Goal: Transaction & Acquisition: Book appointment/travel/reservation

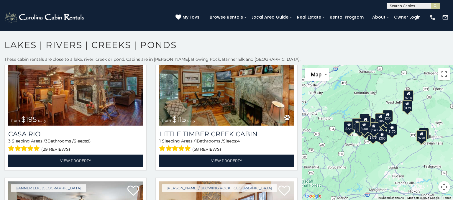
scroll to position [1652, 0]
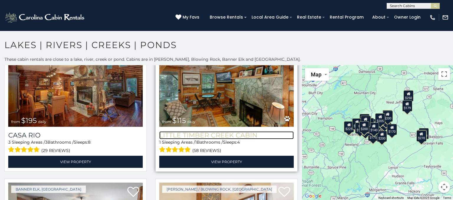
click at [249, 138] on h3 "Little Timber Creek Cabin" at bounding box center [226, 135] width 135 height 8
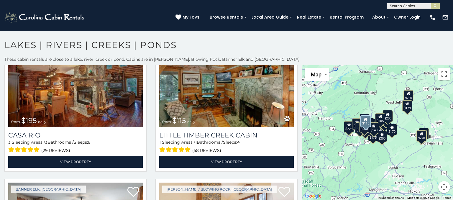
click at [442, 82] on div "$550 $315 $275 $180 $615 $260 $235 $175 $305 $200 $235 $229 $250 $225 $200 $205…" at bounding box center [377, 132] width 151 height 135
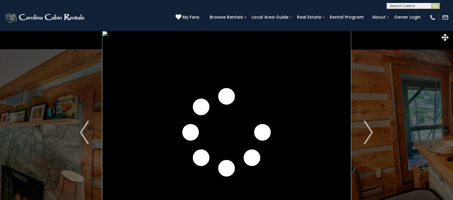
scroll to position [41, 0]
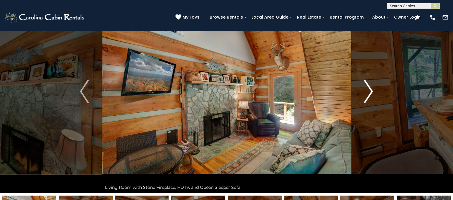
click at [364, 84] on button "Next" at bounding box center [368, 92] width 35 height 204
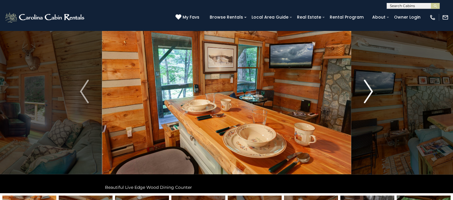
click at [371, 93] on img "Next" at bounding box center [369, 92] width 9 height 24
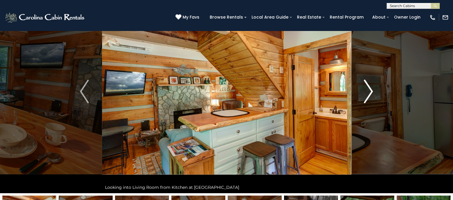
click at [371, 92] on img "Next" at bounding box center [369, 92] width 9 height 24
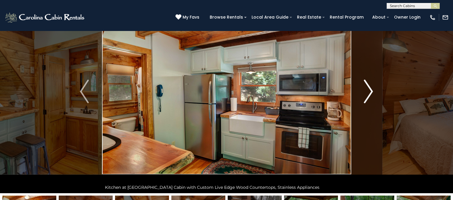
click at [373, 85] on img "Next" at bounding box center [369, 92] width 9 height 24
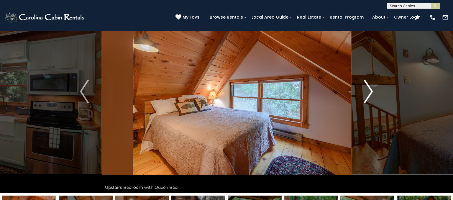
click at [374, 97] on button "Next" at bounding box center [368, 92] width 35 height 204
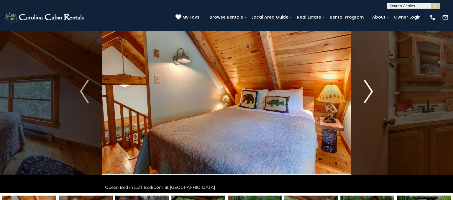
click at [370, 90] on img "Next" at bounding box center [369, 92] width 9 height 24
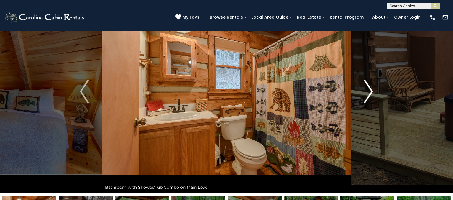
click at [366, 94] on img "Next" at bounding box center [369, 92] width 9 height 24
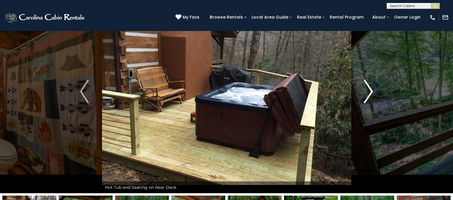
click at [368, 93] on img "Next" at bounding box center [369, 92] width 9 height 24
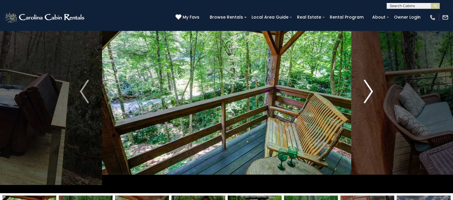
click at [366, 89] on img "Next" at bounding box center [369, 92] width 9 height 24
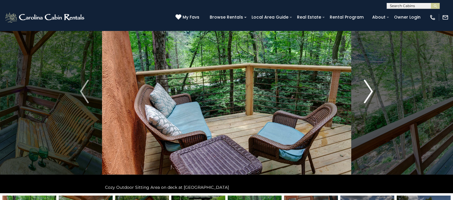
click at [365, 95] on img "Next" at bounding box center [369, 92] width 9 height 24
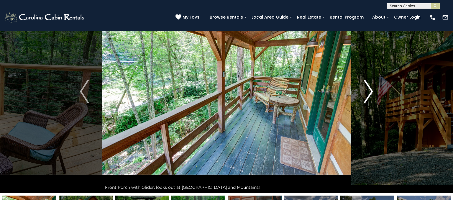
click at [367, 92] on img "Next" at bounding box center [369, 92] width 9 height 24
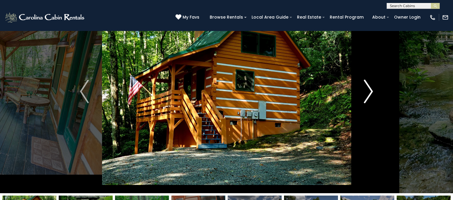
click at [367, 96] on img "Next" at bounding box center [369, 92] width 9 height 24
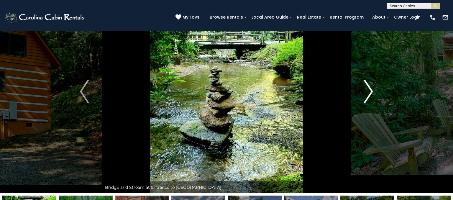
click at [365, 92] on img "Next" at bounding box center [369, 92] width 9 height 24
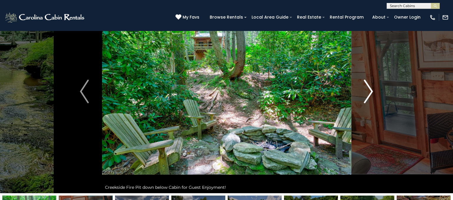
click at [365, 89] on img "Next" at bounding box center [369, 92] width 9 height 24
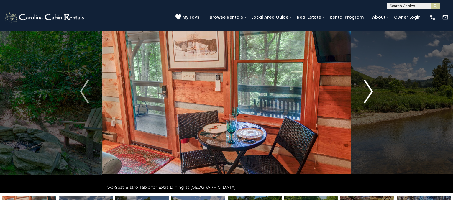
click at [362, 92] on button "Next" at bounding box center [368, 92] width 35 height 204
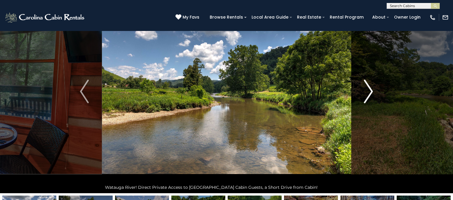
click at [361, 92] on button "Next" at bounding box center [368, 92] width 35 height 204
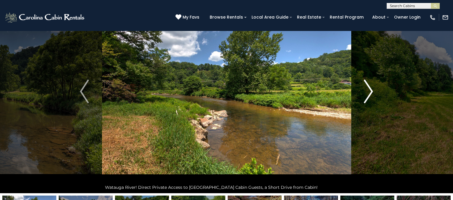
click at [361, 92] on button "Next" at bounding box center [368, 92] width 35 height 204
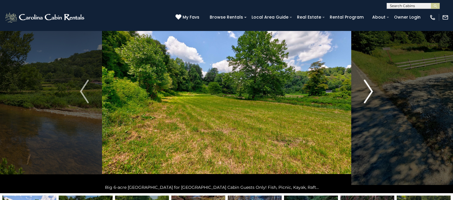
click at [360, 86] on button "Next" at bounding box center [368, 92] width 35 height 204
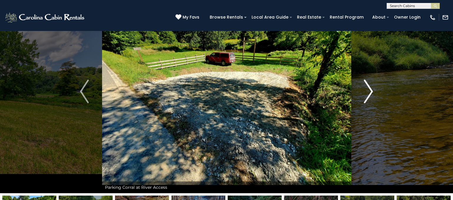
click at [363, 90] on button "Next" at bounding box center [368, 92] width 35 height 204
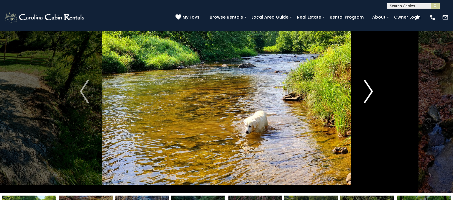
click at [367, 85] on img "Next" at bounding box center [369, 92] width 9 height 24
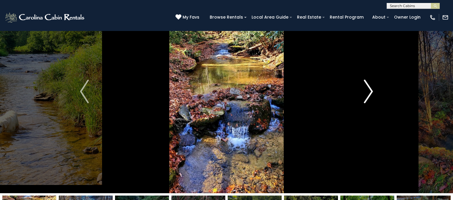
click at [362, 88] on button "Next" at bounding box center [368, 92] width 35 height 204
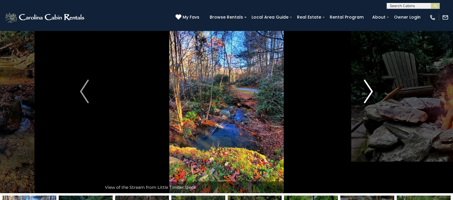
click at [364, 88] on button "Next" at bounding box center [368, 92] width 35 height 204
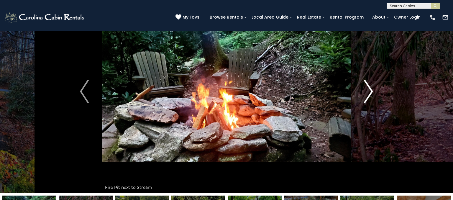
click at [370, 92] on img "Next" at bounding box center [369, 92] width 9 height 24
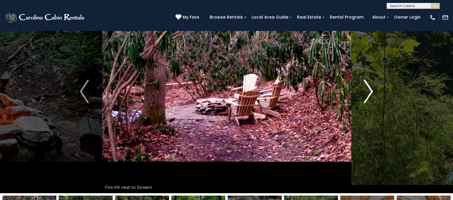
click at [364, 94] on button "Next" at bounding box center [368, 92] width 35 height 204
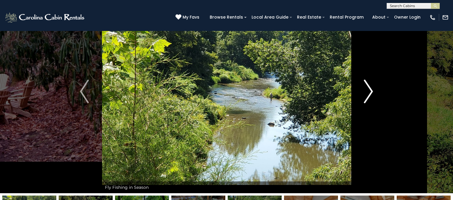
click at [362, 87] on button "Next" at bounding box center [368, 92] width 35 height 204
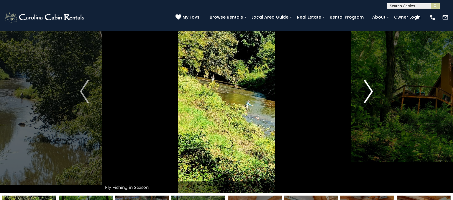
click at [365, 88] on img "Next" at bounding box center [369, 92] width 9 height 24
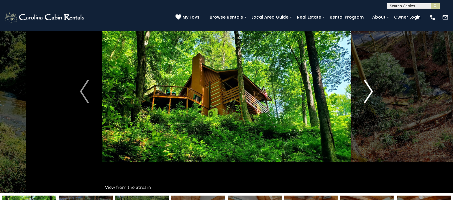
click at [360, 94] on button "Next" at bounding box center [368, 92] width 35 height 204
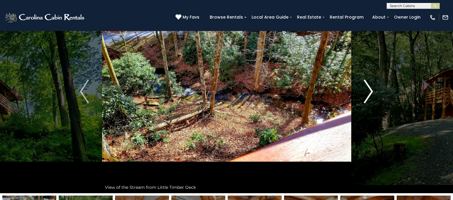
click at [366, 87] on img "Next" at bounding box center [369, 92] width 9 height 24
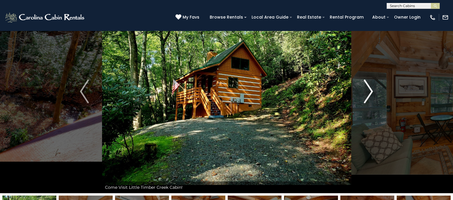
click at [363, 96] on button "Next" at bounding box center [368, 92] width 35 height 204
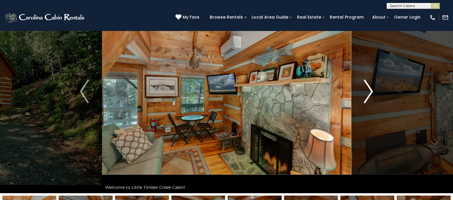
click at [365, 86] on img "Next" at bounding box center [369, 92] width 9 height 24
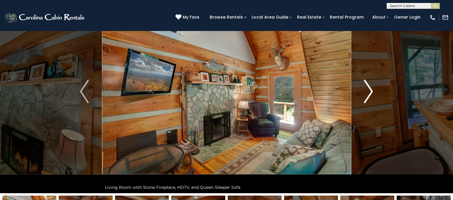
click at [367, 93] on img "Next" at bounding box center [369, 92] width 9 height 24
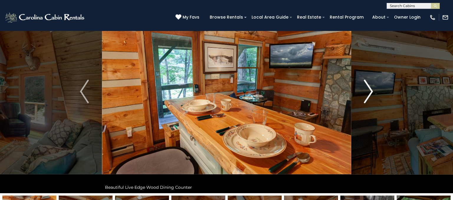
click at [367, 95] on img "Next" at bounding box center [369, 92] width 9 height 24
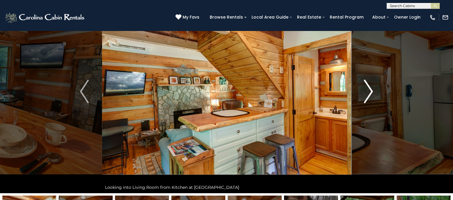
click at [365, 93] on img "Next" at bounding box center [369, 92] width 9 height 24
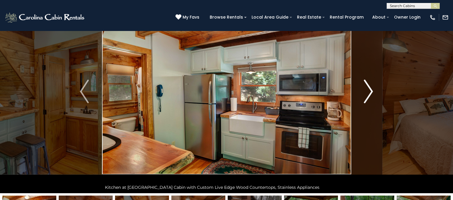
click at [365, 93] on img "Next" at bounding box center [369, 92] width 9 height 24
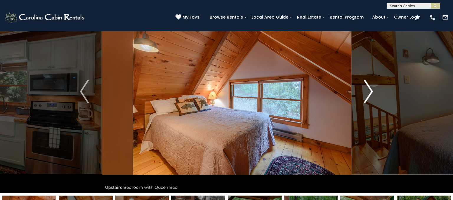
click at [365, 94] on img "Next" at bounding box center [369, 92] width 9 height 24
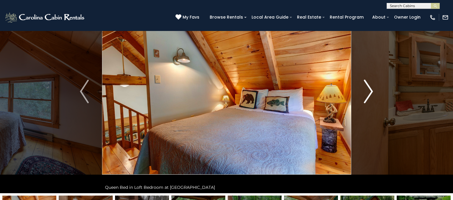
click at [363, 92] on button "Next" at bounding box center [368, 92] width 35 height 204
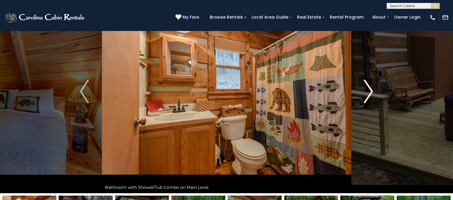
click at [369, 95] on img "Next" at bounding box center [369, 92] width 9 height 24
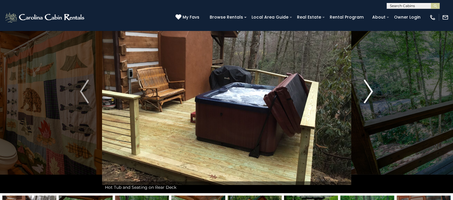
click at [367, 89] on img "Next" at bounding box center [369, 92] width 9 height 24
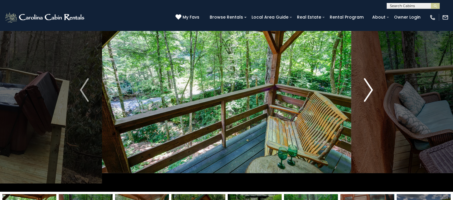
scroll to position [0, 0]
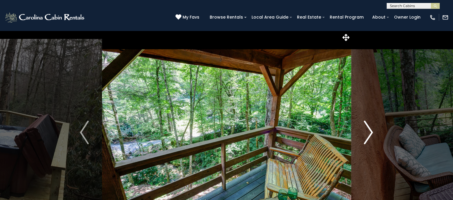
click at [366, 134] on img "Next" at bounding box center [369, 133] width 9 height 24
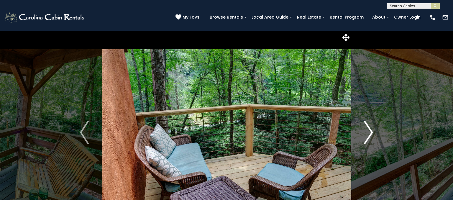
click at [364, 131] on button "Next" at bounding box center [368, 133] width 35 height 204
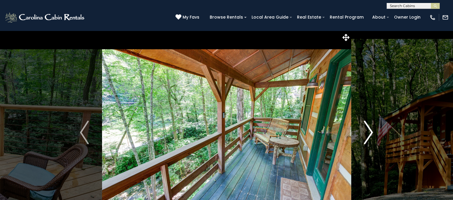
click at [365, 130] on img "Next" at bounding box center [369, 133] width 9 height 24
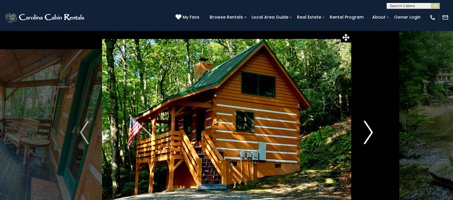
click at [363, 132] on button "Next" at bounding box center [368, 133] width 35 height 204
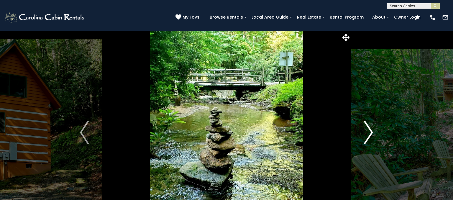
click at [365, 133] on img "Next" at bounding box center [369, 133] width 9 height 24
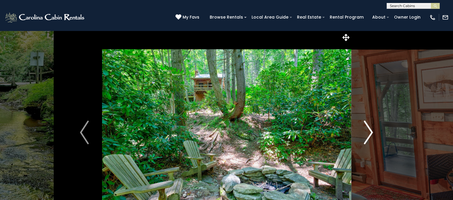
click at [367, 133] on img "Next" at bounding box center [369, 133] width 9 height 24
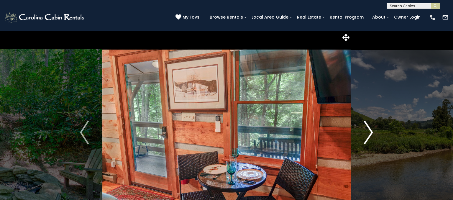
click at [363, 133] on button "Next" at bounding box center [368, 133] width 35 height 204
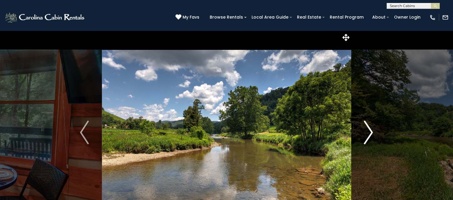
click at [363, 134] on button "Next" at bounding box center [368, 133] width 35 height 204
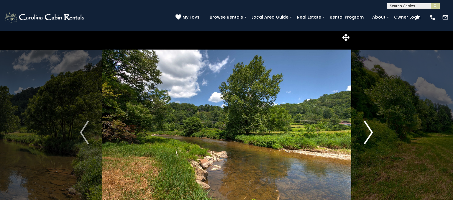
click at [358, 138] on button "Next" at bounding box center [368, 133] width 35 height 204
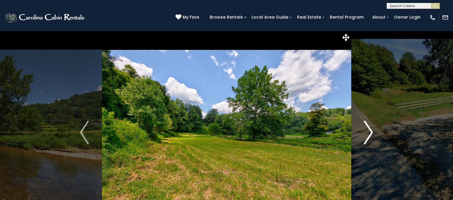
click at [365, 141] on img "Next" at bounding box center [369, 133] width 9 height 24
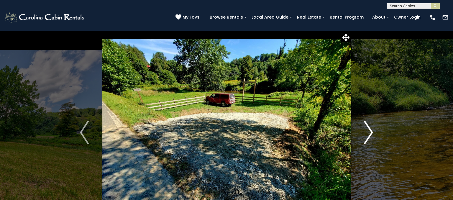
click at [356, 136] on button "Next" at bounding box center [368, 133] width 35 height 204
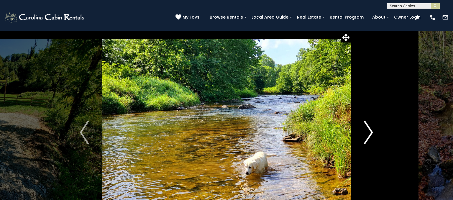
click at [354, 134] on button "Next" at bounding box center [368, 133] width 35 height 204
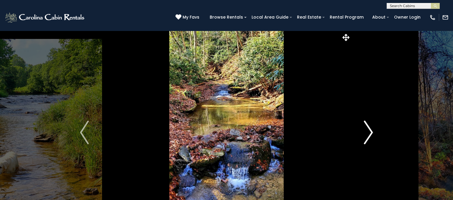
click at [361, 134] on button "Next" at bounding box center [368, 133] width 35 height 204
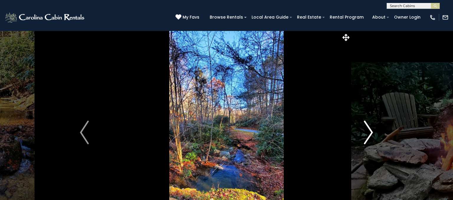
click at [358, 132] on button "Next" at bounding box center [368, 133] width 35 height 204
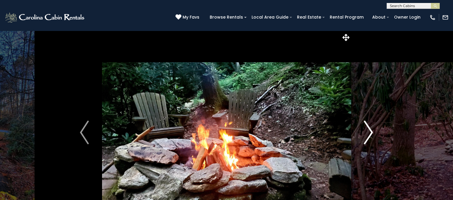
click at [360, 132] on button "Next" at bounding box center [368, 133] width 35 height 204
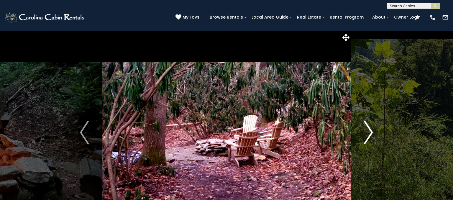
click at [360, 137] on button "Next" at bounding box center [368, 133] width 35 height 204
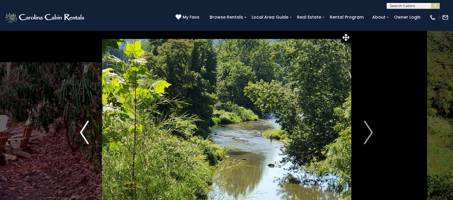
click at [93, 130] on button "Previous" at bounding box center [84, 133] width 35 height 204
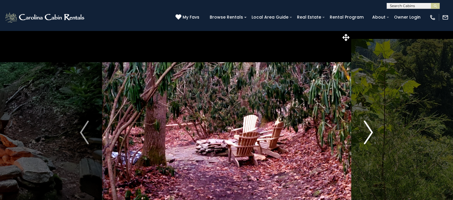
click at [365, 131] on img "Next" at bounding box center [369, 133] width 9 height 24
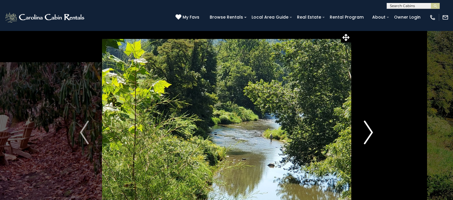
click at [365, 135] on img "Next" at bounding box center [369, 133] width 9 height 24
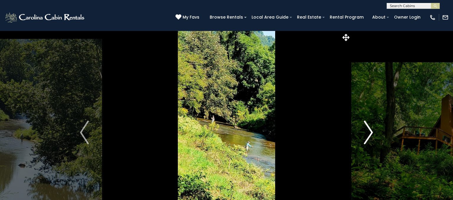
click at [367, 136] on img "Next" at bounding box center [369, 133] width 9 height 24
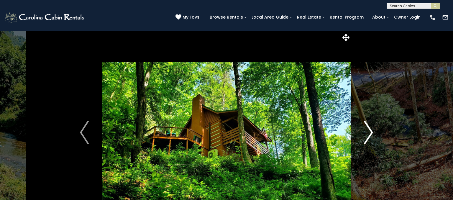
click at [361, 132] on button "Next" at bounding box center [368, 133] width 35 height 204
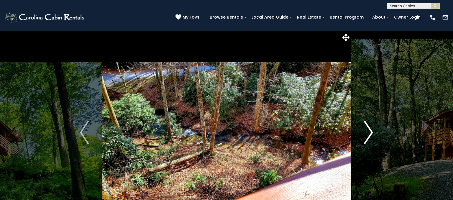
click at [368, 133] on img "Next" at bounding box center [369, 133] width 9 height 24
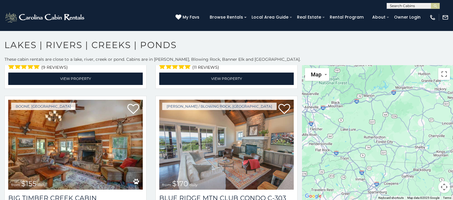
scroll to position [1885, 0]
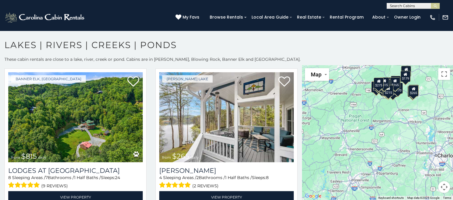
scroll to position [2348, 0]
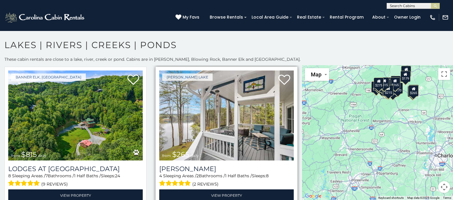
click at [252, 177] on span "1 Half Baths /" at bounding box center [238, 175] width 27 height 5
click at [258, 176] on div "4 Sleeping Areas / 2 Bathrooms / 1 Half Baths / Sleeps: 8 (2 reviews)" at bounding box center [226, 180] width 135 height 15
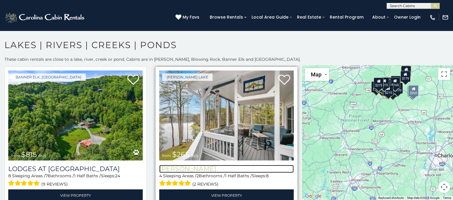
click at [202, 168] on h3 "Bella Di Lago" at bounding box center [226, 169] width 135 height 8
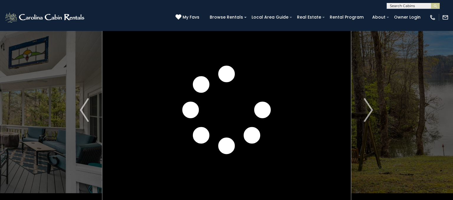
scroll to position [22, 0]
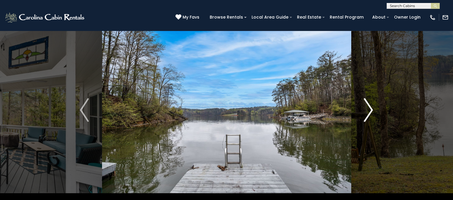
click at [371, 110] on img "Next" at bounding box center [369, 110] width 9 height 24
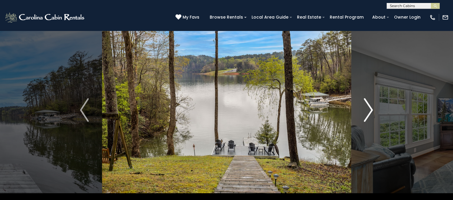
click at [371, 109] on img "Next" at bounding box center [369, 110] width 9 height 24
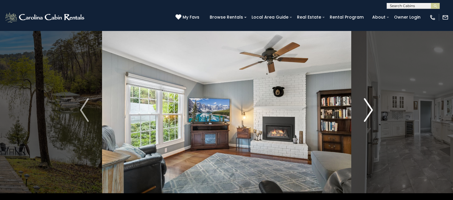
click at [370, 110] on img "Next" at bounding box center [369, 110] width 9 height 24
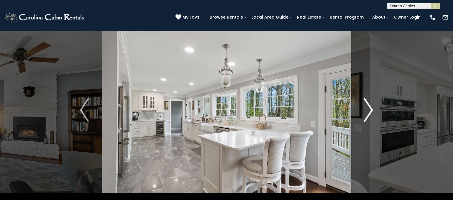
click at [368, 111] on img "Next" at bounding box center [369, 110] width 9 height 24
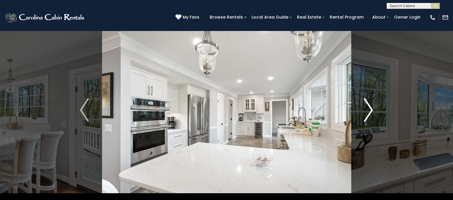
click at [370, 112] on img "Next" at bounding box center [369, 110] width 9 height 24
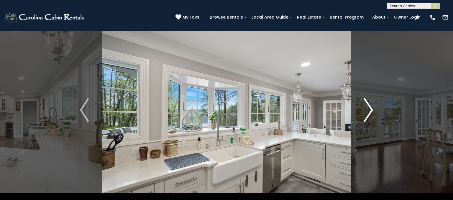
click at [368, 114] on img "Next" at bounding box center [369, 110] width 9 height 24
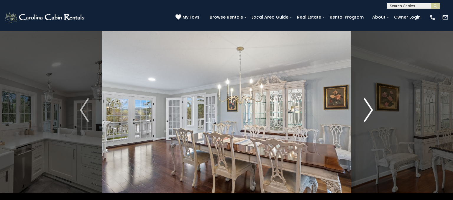
click at [370, 114] on img "Next" at bounding box center [369, 110] width 9 height 24
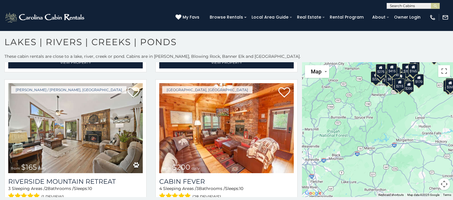
scroll to position [2186, 0]
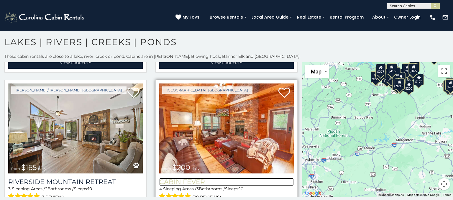
click at [192, 182] on h3 "Cabin Fever" at bounding box center [226, 182] width 135 height 8
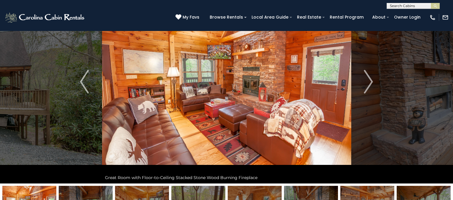
scroll to position [50, 0]
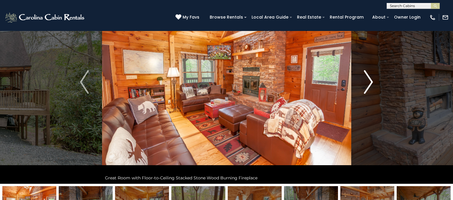
click at [362, 80] on button "Next" at bounding box center [368, 82] width 35 height 204
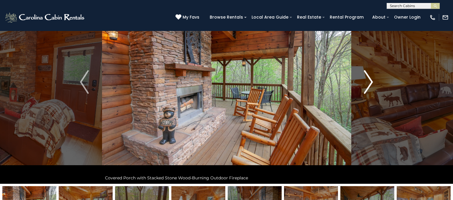
click at [361, 79] on button "Next" at bounding box center [368, 82] width 35 height 204
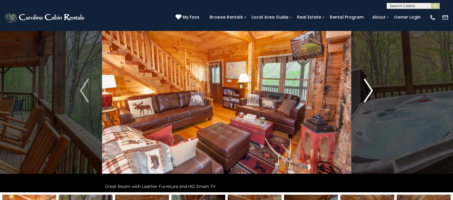
scroll to position [41, 0]
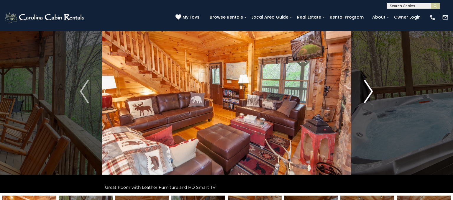
click at [365, 89] on img "Next" at bounding box center [369, 92] width 9 height 24
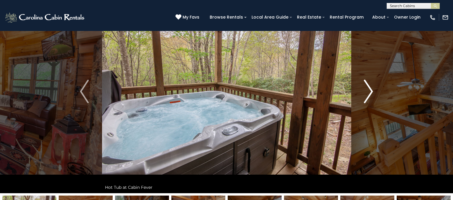
click at [367, 87] on img "Next" at bounding box center [369, 92] width 9 height 24
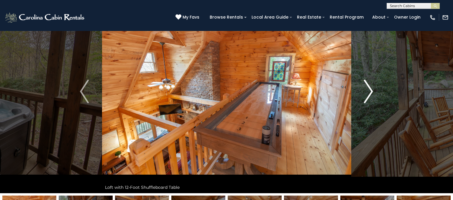
click at [363, 90] on button "Next" at bounding box center [368, 92] width 35 height 204
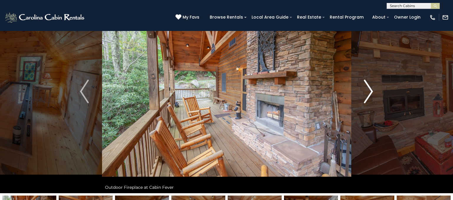
click at [360, 92] on button "Next" at bounding box center [368, 92] width 35 height 204
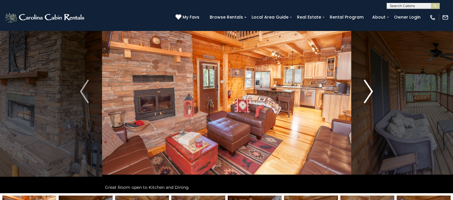
click at [367, 93] on img "Next" at bounding box center [369, 92] width 9 height 24
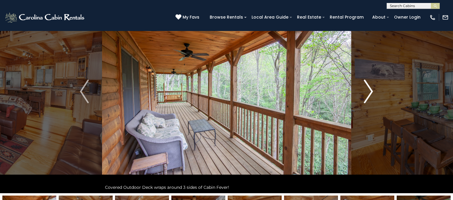
click at [363, 89] on button "Next" at bounding box center [368, 92] width 35 height 204
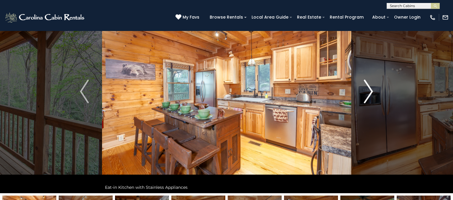
click at [369, 93] on img "Next" at bounding box center [369, 92] width 9 height 24
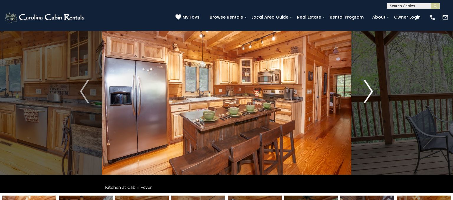
click at [365, 91] on img "Next" at bounding box center [369, 92] width 9 height 24
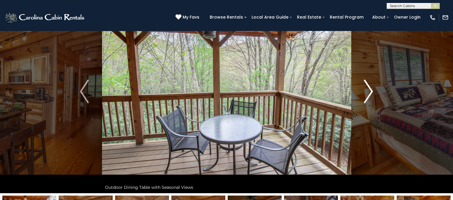
click at [367, 94] on img "Next" at bounding box center [369, 92] width 9 height 24
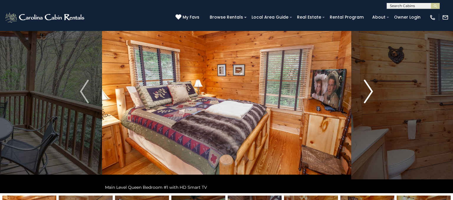
click at [366, 94] on img "Next" at bounding box center [369, 92] width 9 height 24
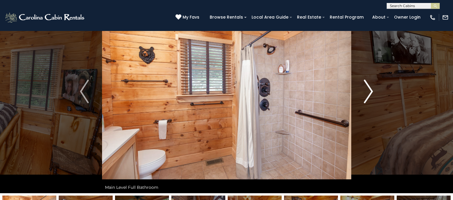
click at [369, 89] on img "Next" at bounding box center [369, 92] width 9 height 24
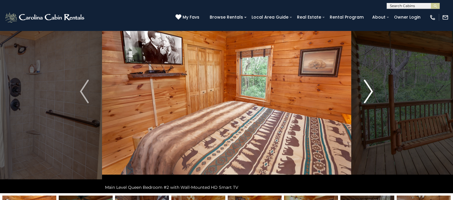
click at [370, 89] on img "Next" at bounding box center [369, 92] width 9 height 24
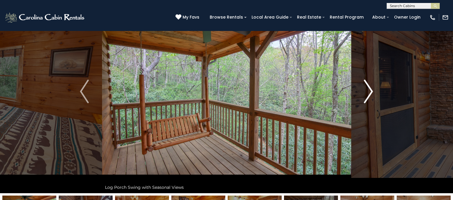
click at [365, 92] on img "Next" at bounding box center [369, 92] width 9 height 24
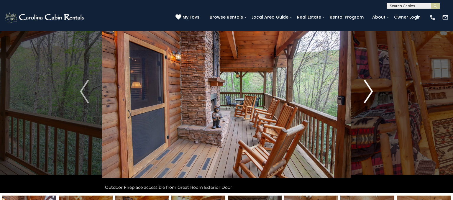
click at [358, 104] on button "Next" at bounding box center [368, 92] width 35 height 204
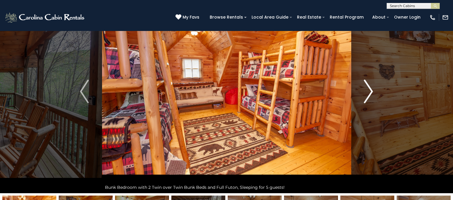
click at [359, 97] on button "Next" at bounding box center [368, 92] width 35 height 204
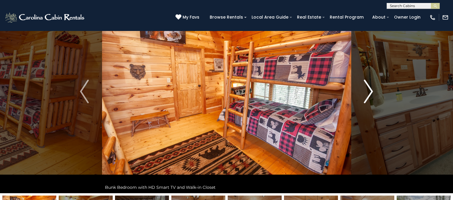
click at [370, 89] on img "Next" at bounding box center [369, 92] width 9 height 24
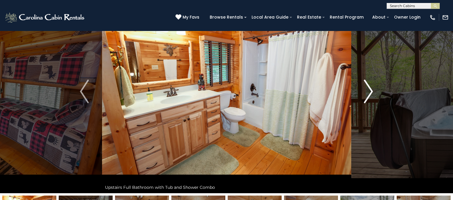
click at [366, 94] on img "Next" at bounding box center [369, 92] width 9 height 24
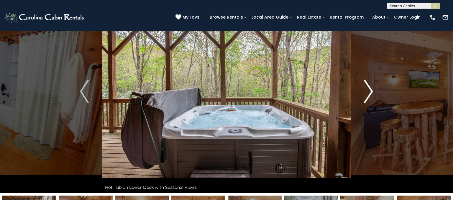
click at [368, 96] on img "Next" at bounding box center [369, 92] width 9 height 24
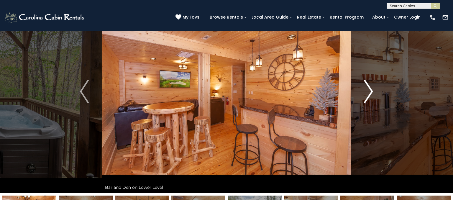
click at [368, 96] on img "Next" at bounding box center [369, 92] width 9 height 24
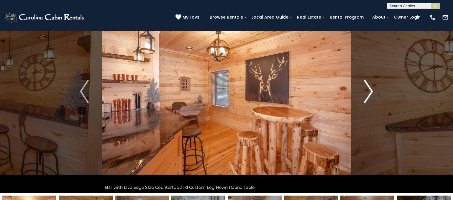
click at [371, 94] on img "Next" at bounding box center [369, 92] width 9 height 24
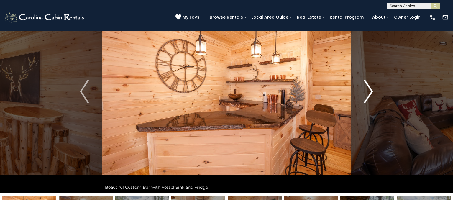
click at [370, 91] on img "Next" at bounding box center [369, 92] width 9 height 24
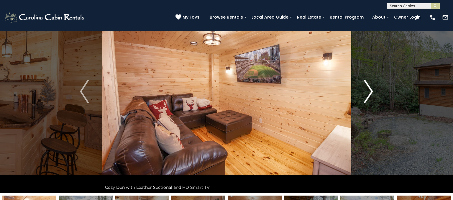
click at [370, 92] on img "Next" at bounding box center [369, 92] width 9 height 24
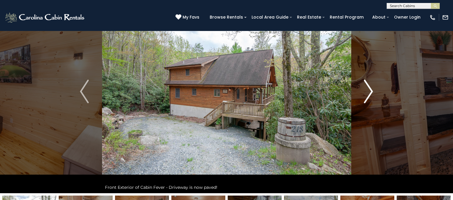
click at [370, 94] on img "Next" at bounding box center [369, 92] width 9 height 24
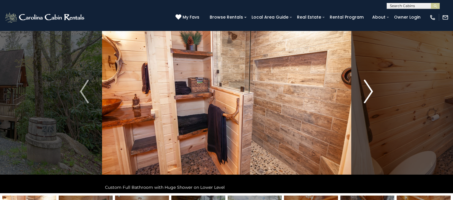
click at [368, 92] on img "Next" at bounding box center [369, 92] width 9 height 24
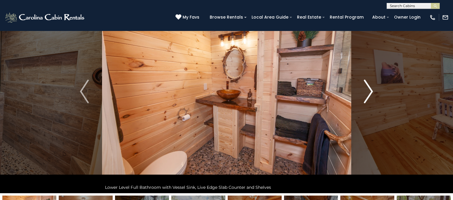
click at [369, 90] on img "Next" at bounding box center [369, 92] width 9 height 24
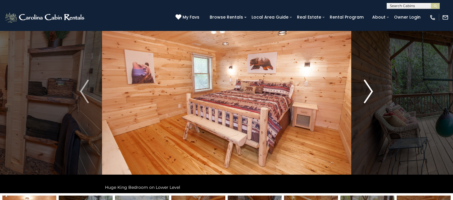
click at [366, 92] on img "Next" at bounding box center [369, 92] width 9 height 24
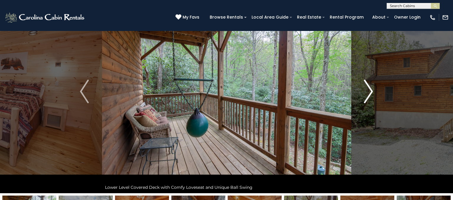
click at [361, 96] on button "Next" at bounding box center [368, 92] width 35 height 204
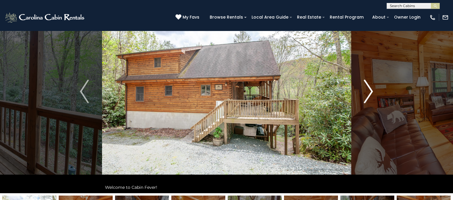
click at [363, 93] on button "Next" at bounding box center [368, 92] width 35 height 204
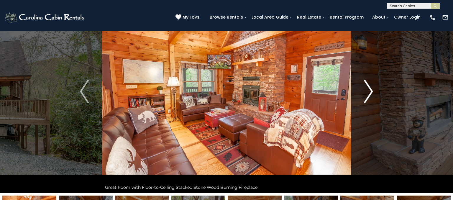
click at [365, 90] on img "Next" at bounding box center [369, 92] width 9 height 24
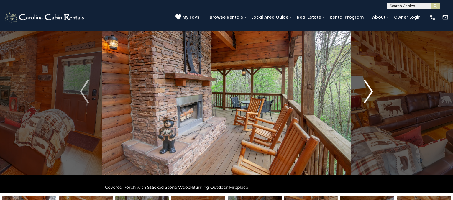
click at [366, 90] on img "Next" at bounding box center [369, 92] width 9 height 24
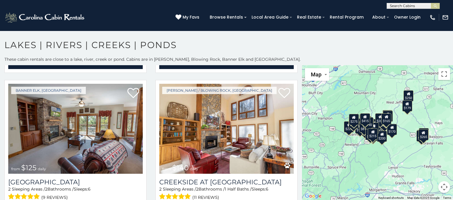
scroll to position [1758, 0]
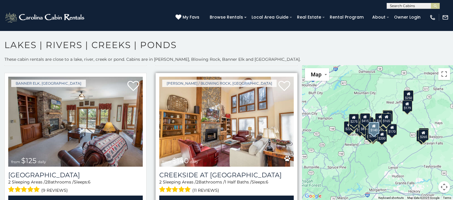
click at [251, 183] on span "1 Half Baths /" at bounding box center [238, 181] width 27 height 5
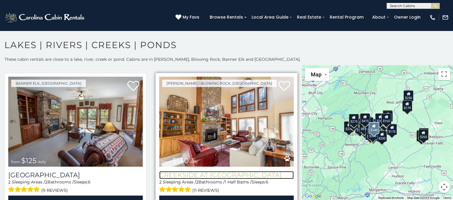
click at [248, 176] on h3 "Creekside at [GEOGRAPHIC_DATA]" at bounding box center [226, 175] width 135 height 8
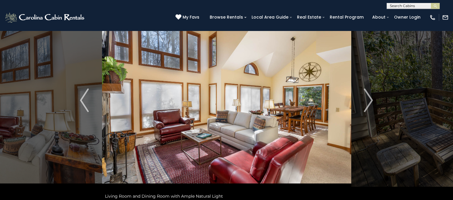
scroll to position [34, 0]
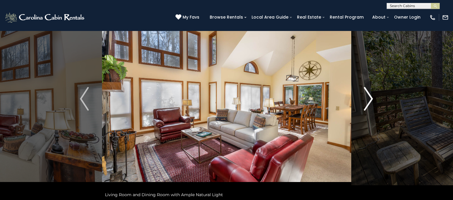
click at [365, 101] on img "Next" at bounding box center [369, 99] width 9 height 24
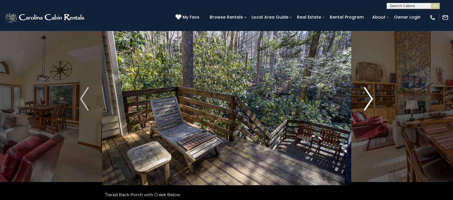
click at [365, 102] on img "Next" at bounding box center [369, 99] width 9 height 24
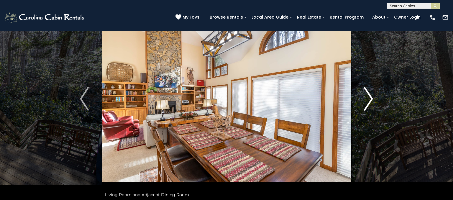
click at [368, 97] on img "Next" at bounding box center [369, 99] width 9 height 24
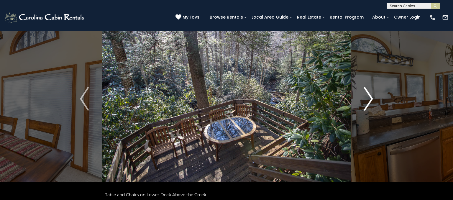
click at [370, 101] on img "Next" at bounding box center [369, 99] width 9 height 24
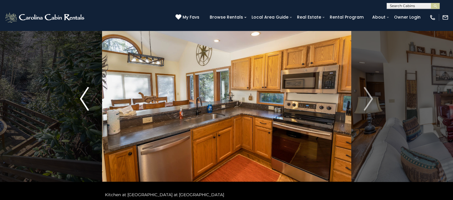
click at [90, 97] on button "Previous" at bounding box center [84, 99] width 35 height 204
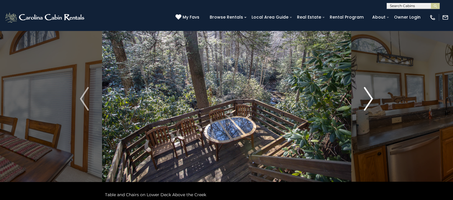
click at [372, 100] on img "Next" at bounding box center [369, 99] width 9 height 24
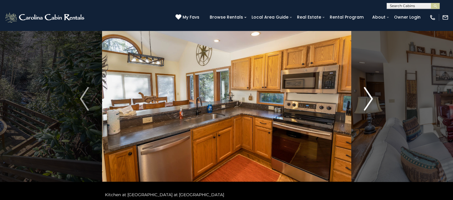
click at [372, 103] on img "Next" at bounding box center [369, 99] width 9 height 24
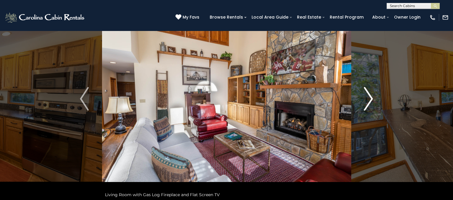
click at [367, 98] on img "Next" at bounding box center [369, 99] width 9 height 24
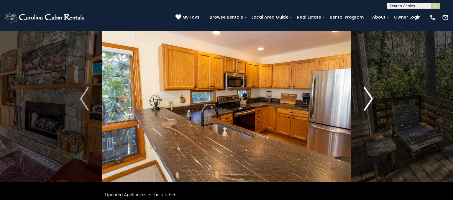
click at [371, 98] on img "Next" at bounding box center [369, 99] width 9 height 24
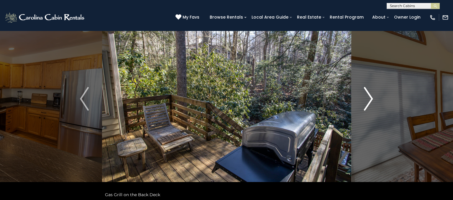
click at [365, 97] on img "Next" at bounding box center [369, 99] width 9 height 24
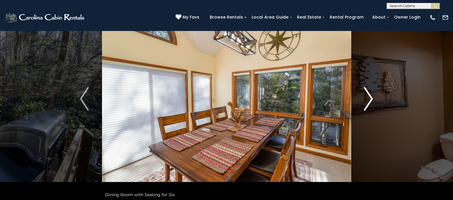
click at [361, 99] on button "Next" at bounding box center [368, 99] width 35 height 204
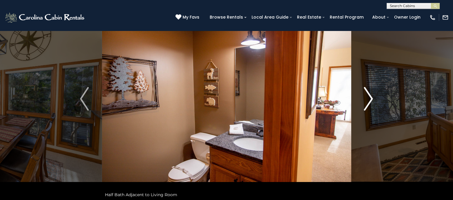
click at [365, 97] on img "Next" at bounding box center [369, 99] width 9 height 24
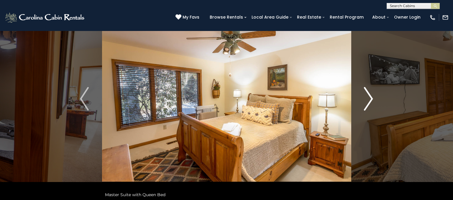
click at [365, 98] on img "Next" at bounding box center [369, 99] width 9 height 24
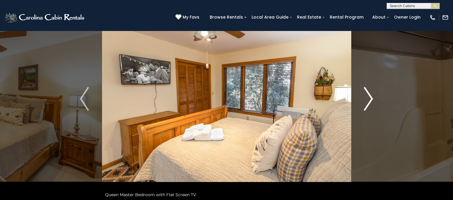
click at [368, 92] on img "Next" at bounding box center [369, 99] width 9 height 24
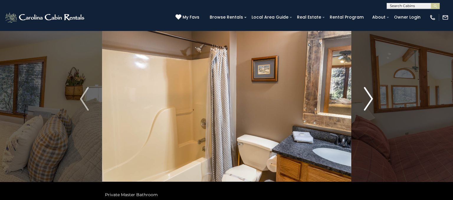
scroll to position [33, 0]
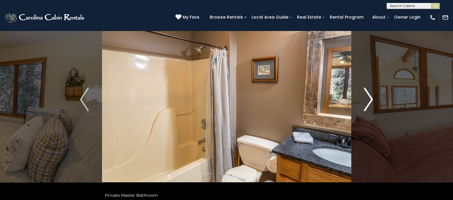
click at [371, 96] on img "Next" at bounding box center [369, 100] width 9 height 24
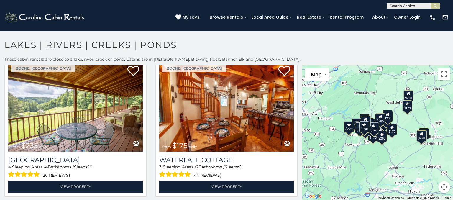
scroll to position [459, 0]
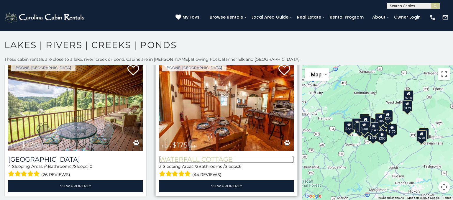
click at [222, 159] on h3 "Waterfall Cottage" at bounding box center [226, 160] width 135 height 8
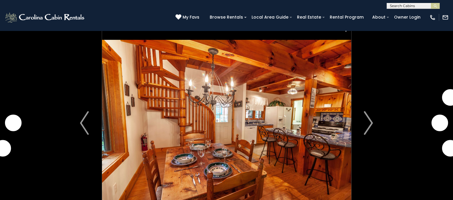
scroll to position [38, 0]
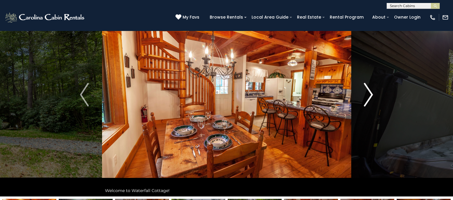
click at [367, 92] on img "Next" at bounding box center [369, 95] width 9 height 24
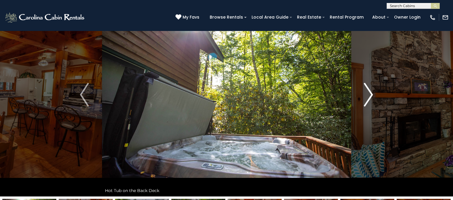
click at [371, 99] on img "Next" at bounding box center [369, 95] width 9 height 24
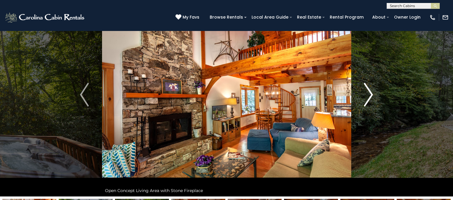
click at [368, 95] on img "Next" at bounding box center [369, 95] width 9 height 24
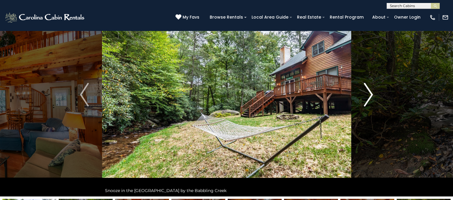
click at [370, 95] on img "Next" at bounding box center [369, 95] width 9 height 24
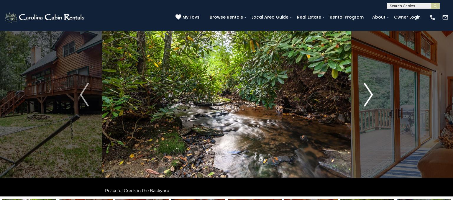
click at [367, 99] on img "Next" at bounding box center [369, 95] width 9 height 24
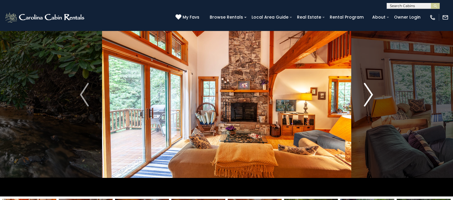
click at [366, 96] on img "Next" at bounding box center [369, 95] width 9 height 24
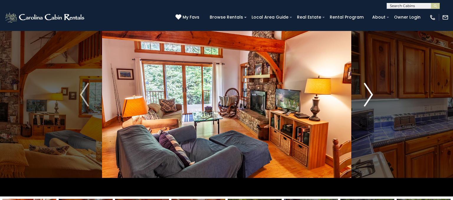
click at [368, 96] on img "Next" at bounding box center [369, 95] width 9 height 24
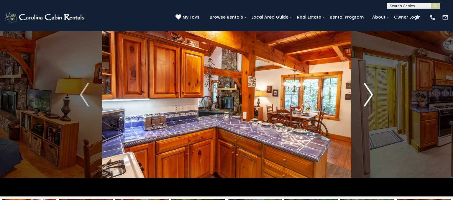
click at [365, 97] on img "Next" at bounding box center [369, 95] width 9 height 24
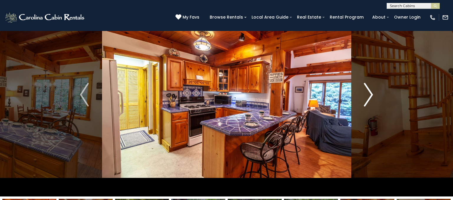
click at [364, 93] on button "Next" at bounding box center [368, 95] width 35 height 204
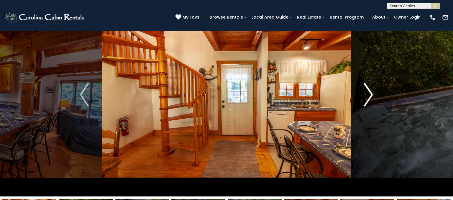
click at [369, 99] on img "Next" at bounding box center [369, 95] width 9 height 24
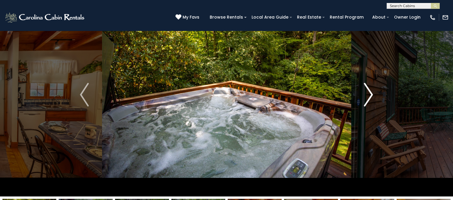
click at [366, 100] on img "Next" at bounding box center [369, 95] width 9 height 24
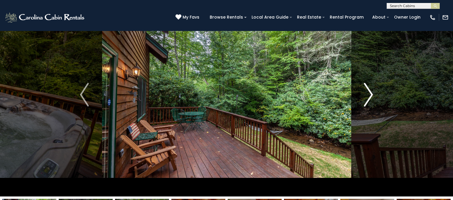
click at [367, 99] on img "Next" at bounding box center [369, 95] width 9 height 24
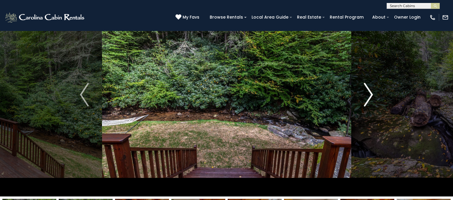
click at [368, 98] on img "Next" at bounding box center [369, 95] width 9 height 24
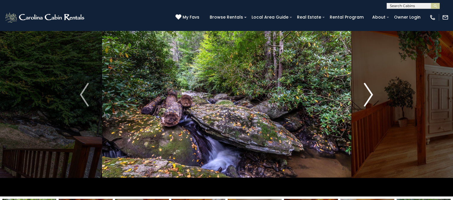
click at [360, 100] on button "Next" at bounding box center [368, 95] width 35 height 204
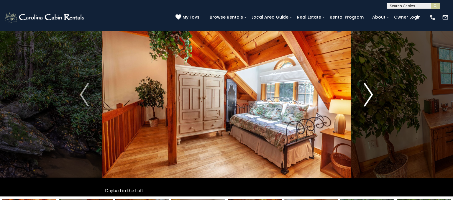
click at [370, 101] on img "Next" at bounding box center [369, 95] width 9 height 24
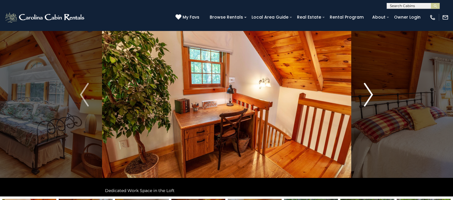
click at [365, 94] on img "Next" at bounding box center [369, 95] width 9 height 24
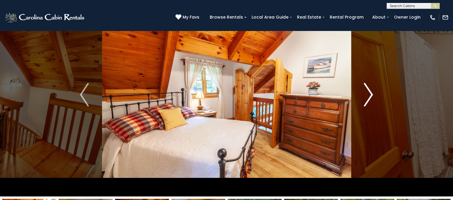
click at [365, 96] on img "Next" at bounding box center [369, 95] width 9 height 24
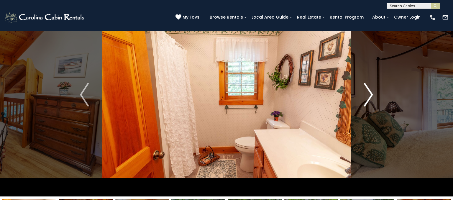
click at [361, 97] on button "Next" at bounding box center [368, 95] width 35 height 204
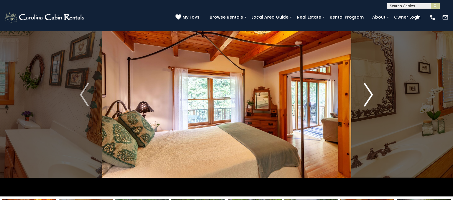
click at [358, 98] on button "Next" at bounding box center [368, 95] width 35 height 204
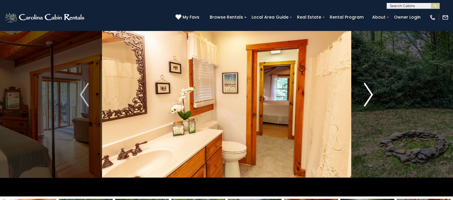
click at [363, 90] on button "Next" at bounding box center [368, 95] width 35 height 204
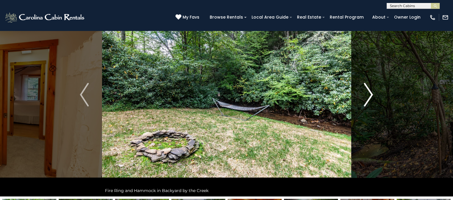
click at [365, 95] on img "Next" at bounding box center [369, 95] width 9 height 24
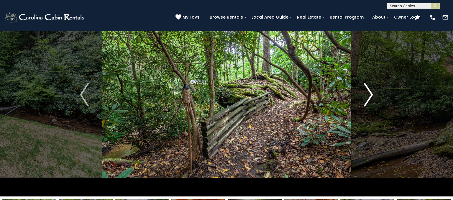
click at [363, 92] on button "Next" at bounding box center [368, 95] width 35 height 204
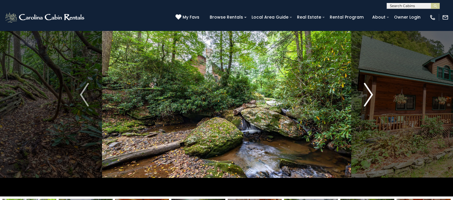
click at [362, 97] on button "Next" at bounding box center [368, 95] width 35 height 204
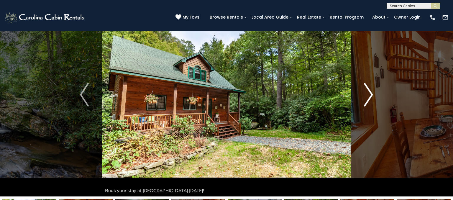
click at [366, 94] on img "Next" at bounding box center [369, 95] width 9 height 24
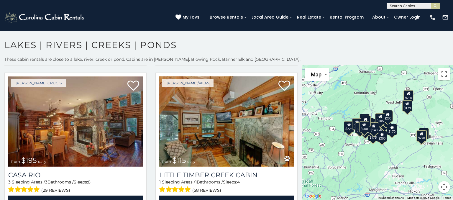
scroll to position [1612, 0]
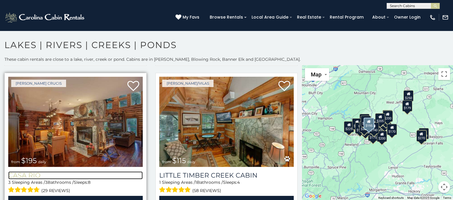
click at [27, 174] on h3 "Casa Rio" at bounding box center [75, 176] width 135 height 8
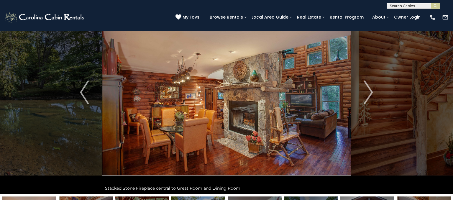
scroll to position [26, 0]
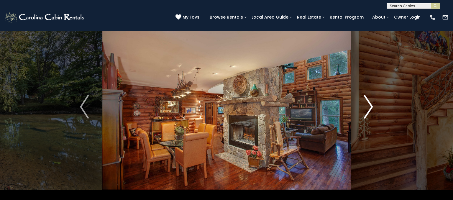
click at [373, 107] on img "Next" at bounding box center [369, 107] width 9 height 24
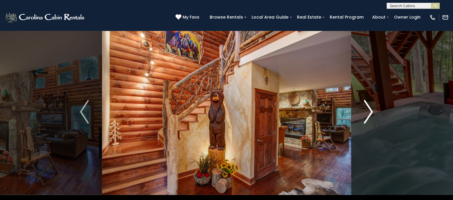
scroll to position [21, 0]
click at [367, 105] on img "Next" at bounding box center [369, 112] width 9 height 24
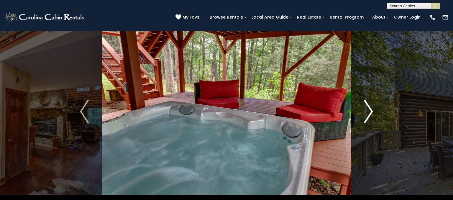
click at [367, 119] on img "Next" at bounding box center [369, 112] width 9 height 24
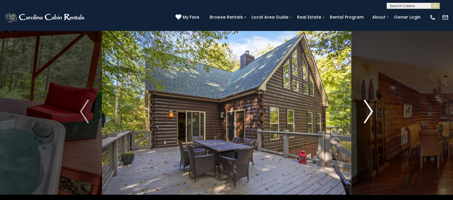
click at [363, 112] on button "Next" at bounding box center [368, 112] width 35 height 204
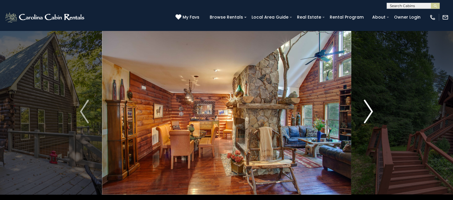
click at [368, 112] on img "Next" at bounding box center [369, 112] width 9 height 24
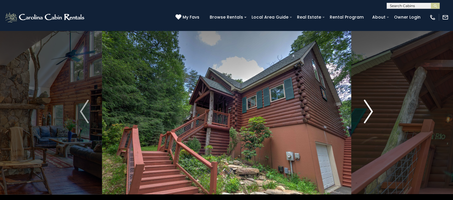
click at [366, 112] on img "Next" at bounding box center [369, 112] width 9 height 24
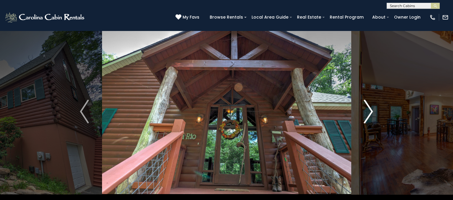
click at [365, 115] on img "Next" at bounding box center [369, 112] width 9 height 24
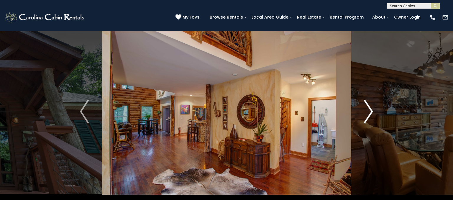
click at [366, 115] on img "Next" at bounding box center [369, 112] width 9 height 24
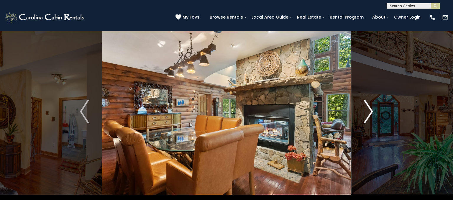
click at [364, 113] on button "Next" at bounding box center [368, 112] width 35 height 204
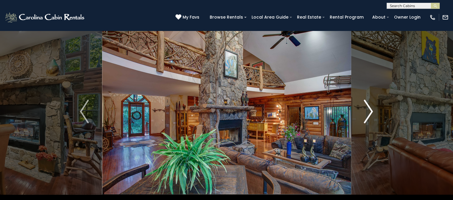
click at [367, 117] on img "Next" at bounding box center [369, 112] width 9 height 24
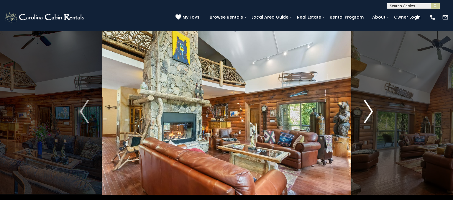
click at [364, 113] on button "Next" at bounding box center [368, 112] width 35 height 204
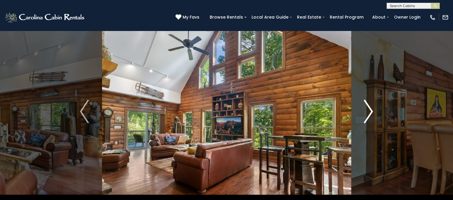
click at [362, 118] on button "Next" at bounding box center [368, 112] width 35 height 204
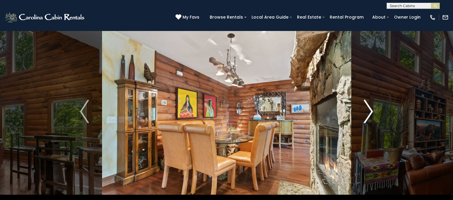
click at [360, 114] on button "Next" at bounding box center [368, 112] width 35 height 204
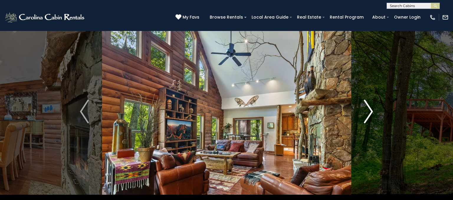
click at [363, 111] on button "Next" at bounding box center [368, 112] width 35 height 204
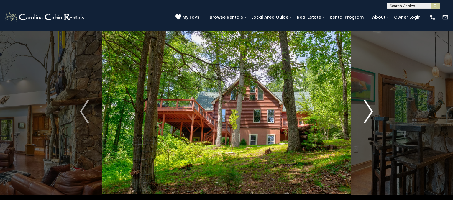
click at [364, 112] on button "Next" at bounding box center [368, 112] width 35 height 204
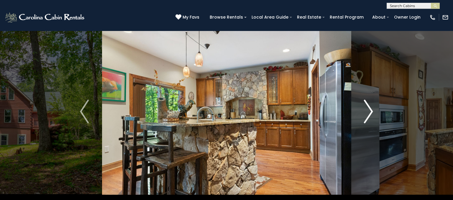
click at [362, 115] on button "Next" at bounding box center [368, 112] width 35 height 204
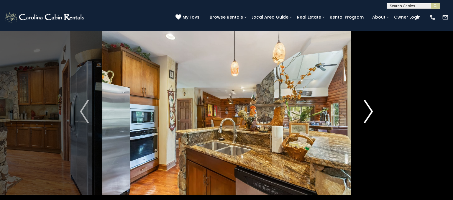
click at [363, 113] on button "Next" at bounding box center [368, 112] width 35 height 204
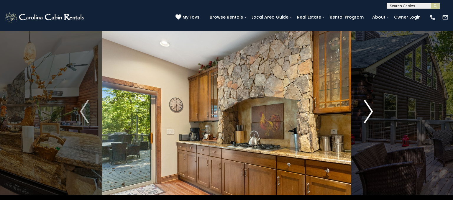
click at [365, 108] on img "Next" at bounding box center [369, 112] width 9 height 24
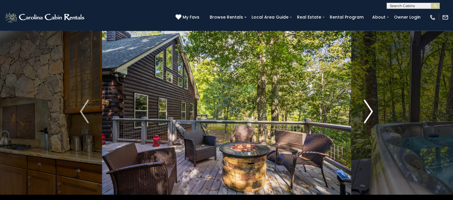
click at [363, 111] on button "Next" at bounding box center [368, 112] width 35 height 204
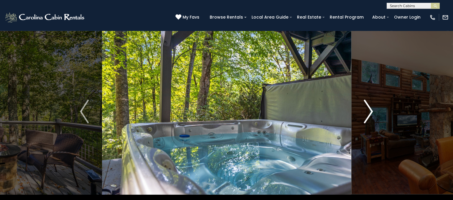
click at [358, 106] on button "Next" at bounding box center [368, 112] width 35 height 204
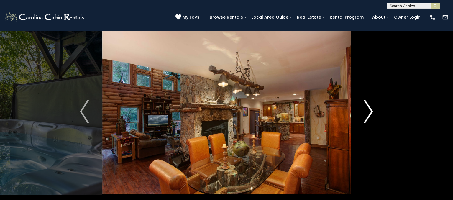
click at [361, 109] on button "Next" at bounding box center [368, 112] width 35 height 204
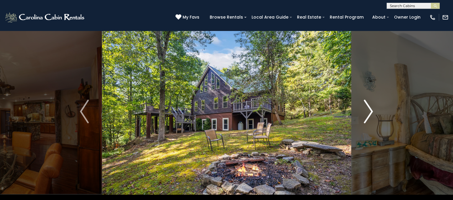
click at [361, 109] on button "Next" at bounding box center [368, 112] width 35 height 204
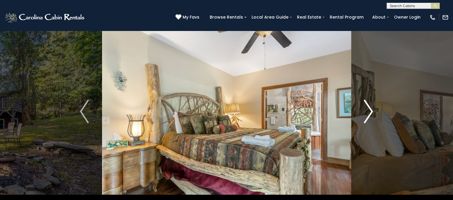
click at [360, 110] on button "Next" at bounding box center [368, 112] width 35 height 204
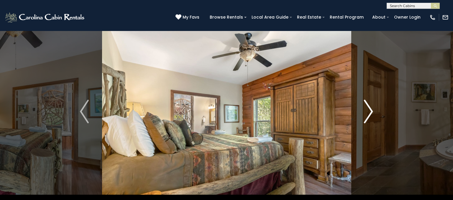
click at [359, 111] on button "Next" at bounding box center [368, 112] width 35 height 204
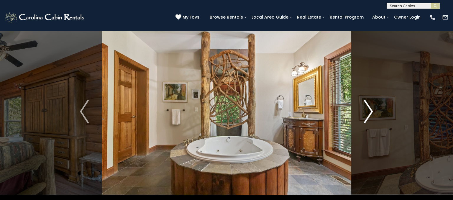
click at [359, 113] on button "Next" at bounding box center [368, 112] width 35 height 204
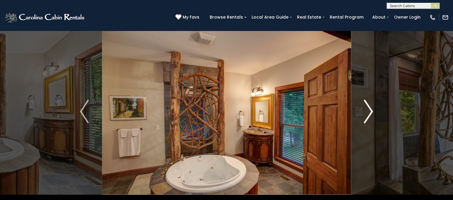
click at [359, 110] on button "Next" at bounding box center [368, 112] width 35 height 204
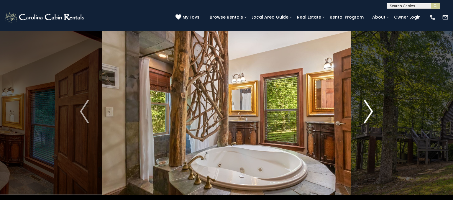
click at [355, 107] on button "Next" at bounding box center [368, 112] width 35 height 204
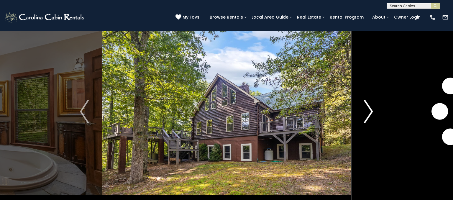
click at [355, 112] on button "Next" at bounding box center [368, 112] width 35 height 204
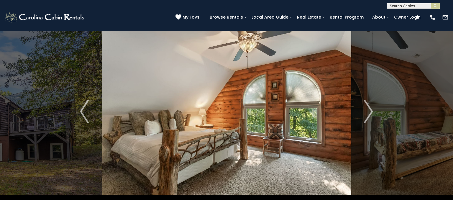
click at [346, 114] on img at bounding box center [226, 112] width 249 height 204
click at [365, 107] on img "Next" at bounding box center [369, 112] width 9 height 24
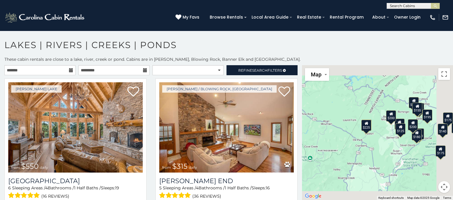
scroll to position [1612, 0]
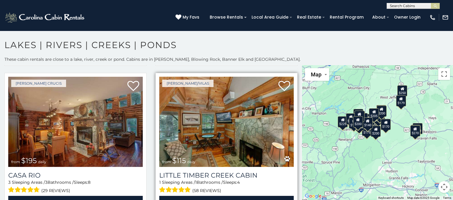
click at [229, 180] on div "1 Sleeping Areas / 1 Bathrooms / Sleeps: 4 (58 reviews)" at bounding box center [226, 186] width 135 height 15
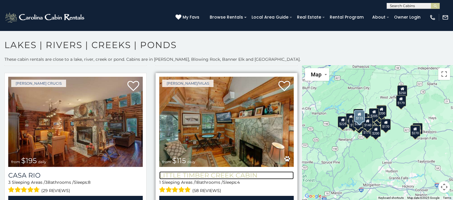
click at [211, 172] on h3 "Little Timber Creek Cabin" at bounding box center [226, 176] width 135 height 8
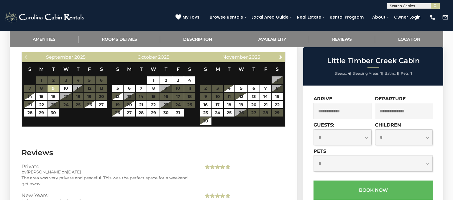
scroll to position [996, 0]
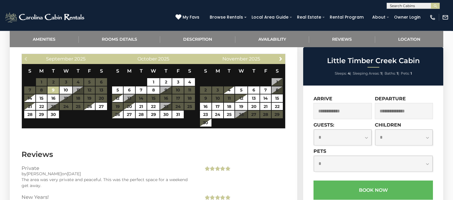
click at [171, 86] on table "S M T W T F S 1 2 3 4 5 6 7 8 9 10 11 12 13 14 15 16 17 18 19 20 21 22 23 24 25…" at bounding box center [154, 91] width 84 height 55
click at [131, 111] on link "27" at bounding box center [130, 115] width 12 height 8
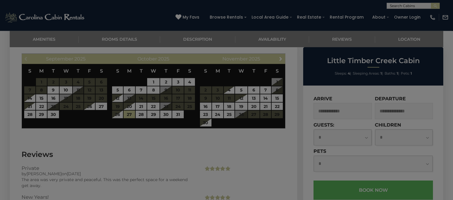
type input "**********"
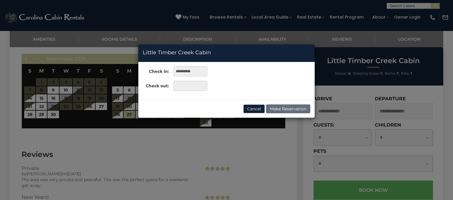
click at [241, 142] on div "**********" at bounding box center [226, 100] width 453 height 200
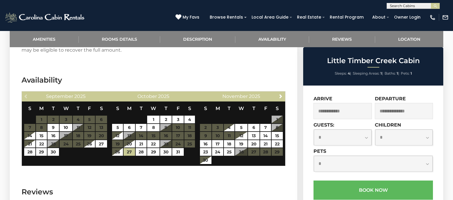
scroll to position [959, 0]
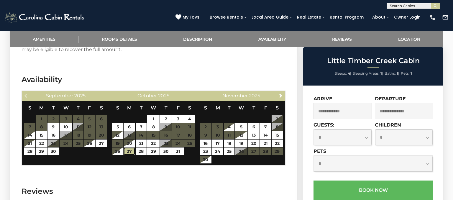
click at [133, 148] on link "27" at bounding box center [130, 152] width 12 height 8
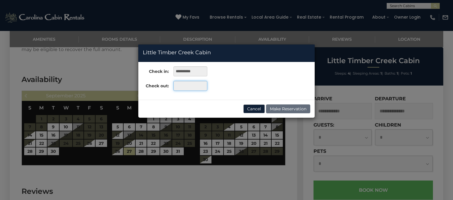
click at [187, 86] on input "text" at bounding box center [191, 86] width 34 height 10
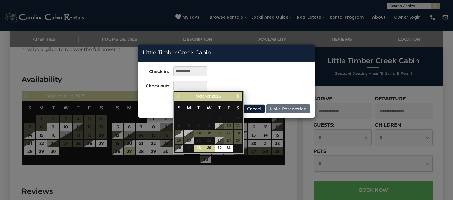
click at [214, 149] on link "29" at bounding box center [209, 148] width 11 height 7
type input "**********"
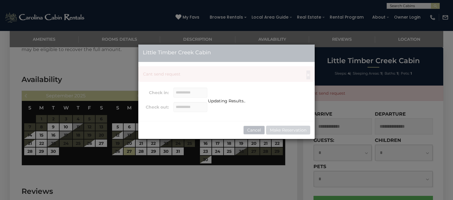
click at [274, 154] on div "**********" at bounding box center [226, 100] width 453 height 200
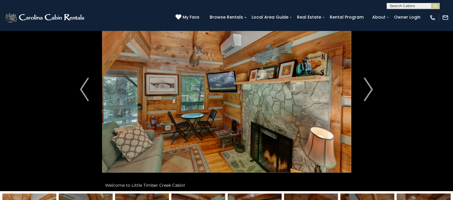
scroll to position [44, 0]
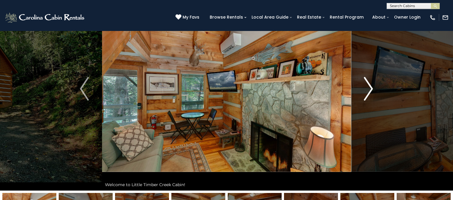
click at [367, 90] on img "Next" at bounding box center [369, 89] width 9 height 24
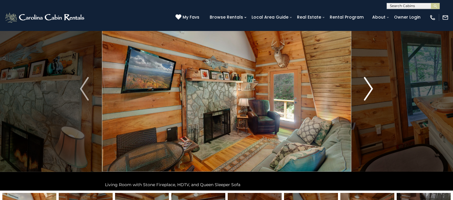
click at [365, 90] on img "Next" at bounding box center [369, 89] width 9 height 24
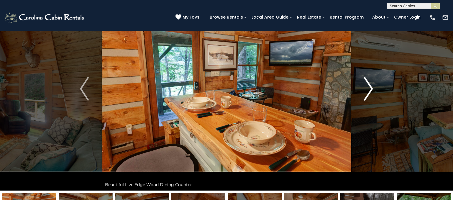
click at [368, 91] on img "Next" at bounding box center [369, 89] width 9 height 24
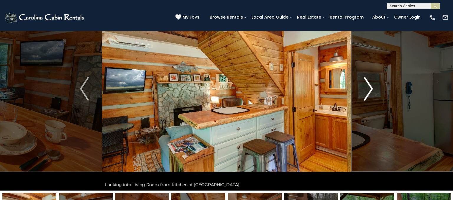
click at [364, 86] on button "Next" at bounding box center [368, 89] width 35 height 204
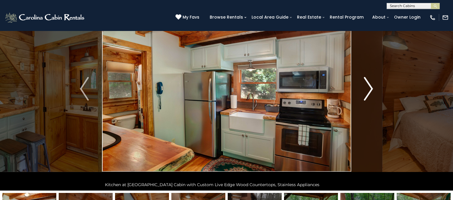
click at [366, 87] on img "Next" at bounding box center [369, 89] width 9 height 24
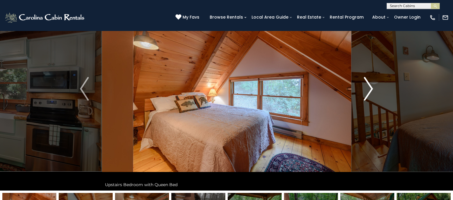
click at [366, 90] on img "Next" at bounding box center [369, 89] width 9 height 24
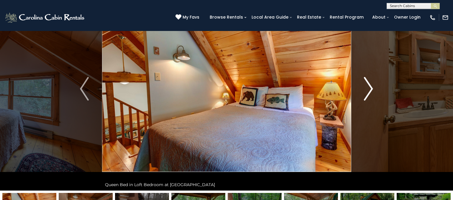
click at [365, 86] on img "Next" at bounding box center [369, 89] width 9 height 24
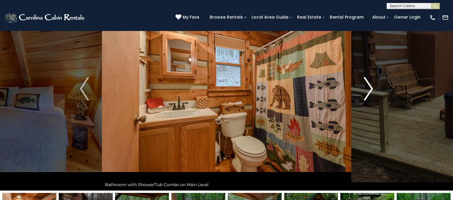
click at [363, 86] on button "Next" at bounding box center [368, 89] width 35 height 204
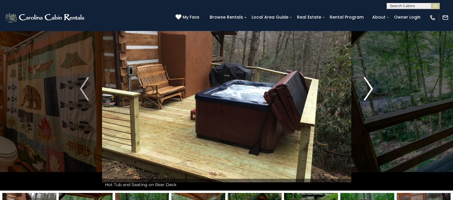
click at [366, 94] on img "Next" at bounding box center [369, 89] width 9 height 24
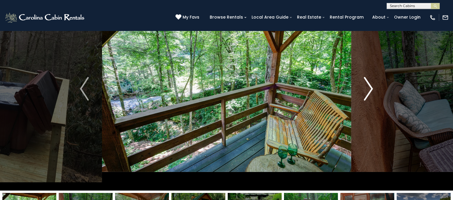
click at [365, 93] on img "Next" at bounding box center [369, 89] width 9 height 24
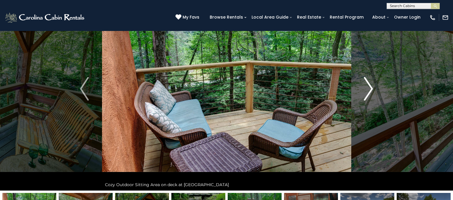
click at [362, 93] on button "Next" at bounding box center [368, 89] width 35 height 204
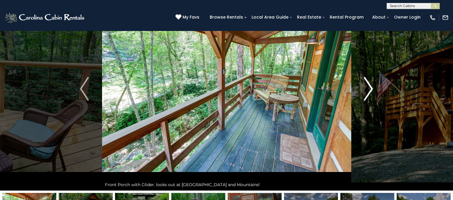
click at [369, 86] on img "Next" at bounding box center [369, 89] width 9 height 24
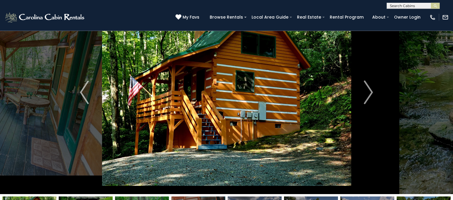
scroll to position [40, 0]
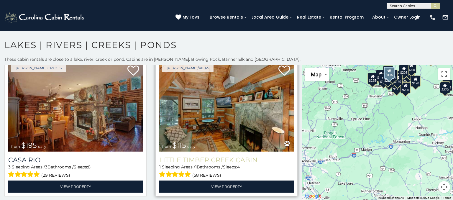
scroll to position [1627, 0]
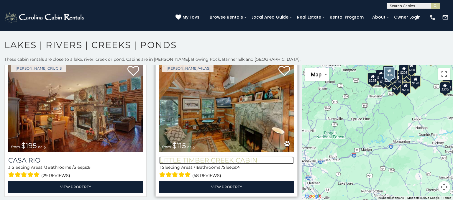
click at [248, 159] on h3 "Little Timber Creek Cabin" at bounding box center [226, 160] width 135 height 8
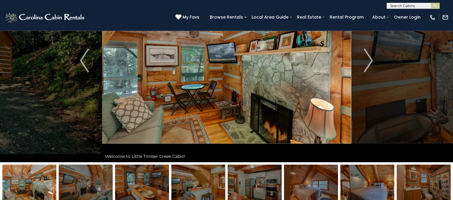
scroll to position [69, 0]
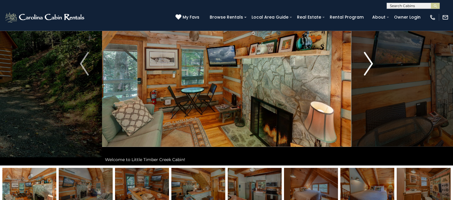
click at [370, 71] on img "Next" at bounding box center [369, 64] width 9 height 24
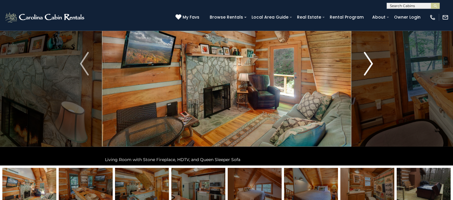
click at [372, 70] on img "Next" at bounding box center [369, 64] width 9 height 24
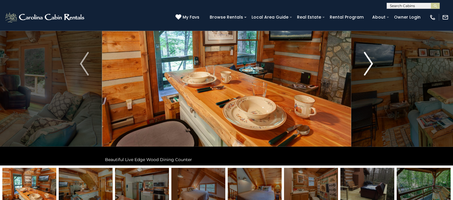
click at [369, 70] on img "Next" at bounding box center [369, 64] width 9 height 24
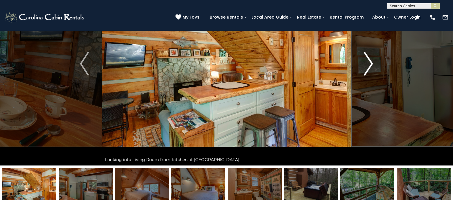
click at [371, 66] on img "Next" at bounding box center [369, 64] width 9 height 24
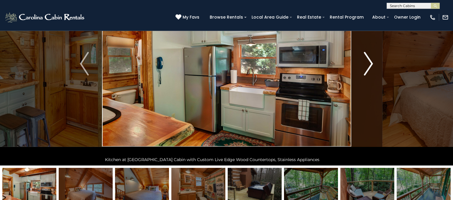
click at [365, 67] on img "Next" at bounding box center [369, 64] width 9 height 24
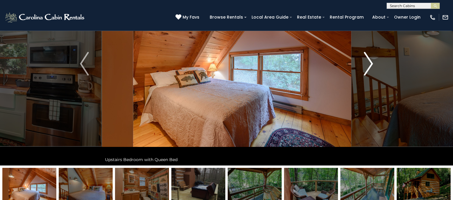
click at [373, 71] on img "Next" at bounding box center [369, 64] width 9 height 24
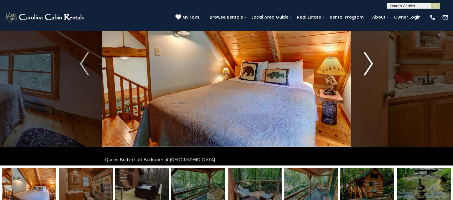
click at [373, 68] on img "Next" at bounding box center [369, 64] width 9 height 24
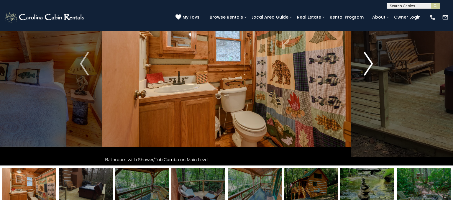
click at [368, 71] on img "Next" at bounding box center [369, 64] width 9 height 24
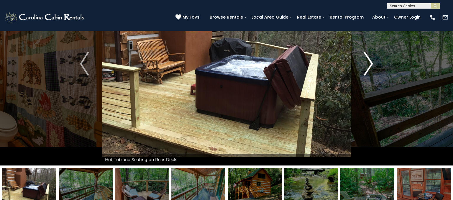
click at [368, 68] on img "Next" at bounding box center [369, 64] width 9 height 24
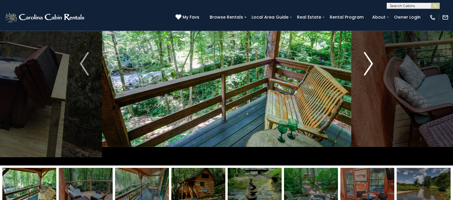
click at [363, 69] on button "Next" at bounding box center [368, 64] width 35 height 204
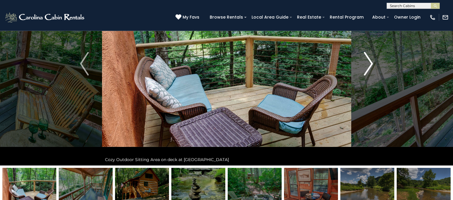
click at [369, 64] on img "Next" at bounding box center [369, 64] width 9 height 24
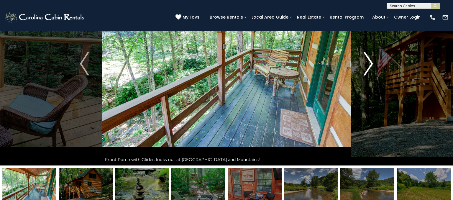
click at [364, 63] on button "Next" at bounding box center [368, 64] width 35 height 204
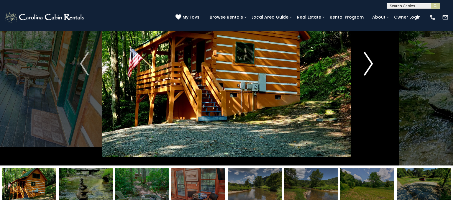
click at [368, 68] on img "Next" at bounding box center [369, 64] width 9 height 24
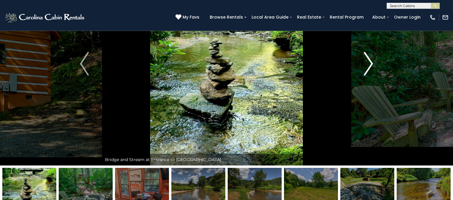
click at [365, 69] on img "Next" at bounding box center [369, 64] width 9 height 24
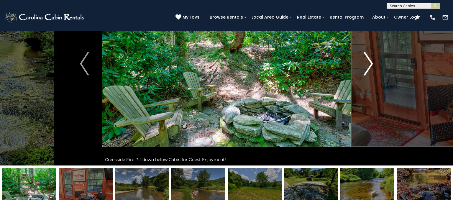
click at [370, 65] on img "Next" at bounding box center [369, 64] width 9 height 24
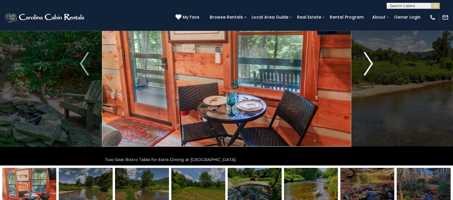
click at [361, 60] on button "Next" at bounding box center [368, 64] width 35 height 204
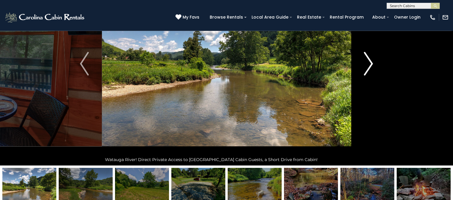
click at [366, 66] on img "Next" at bounding box center [369, 64] width 9 height 24
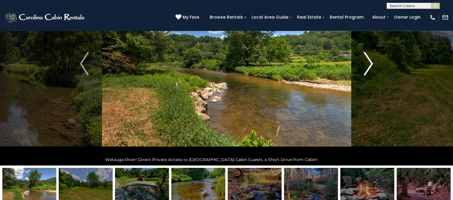
click at [367, 63] on img "Next" at bounding box center [369, 64] width 9 height 24
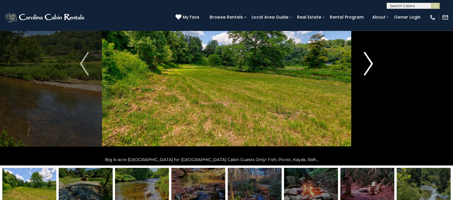
click at [360, 63] on button "Next" at bounding box center [368, 64] width 35 height 204
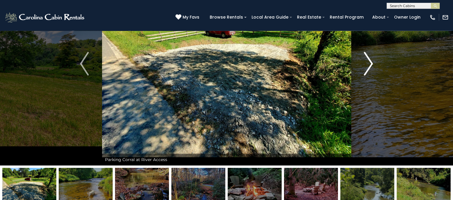
click at [355, 60] on button "Next" at bounding box center [368, 64] width 35 height 204
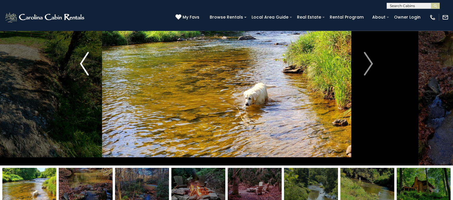
click at [79, 62] on button "Previous" at bounding box center [84, 64] width 35 height 204
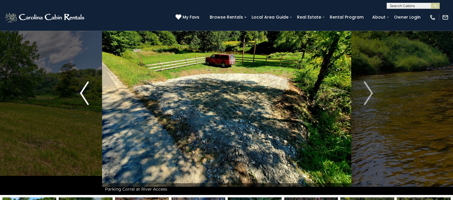
scroll to position [35, 0]
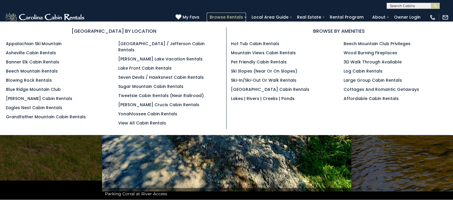
click at [231, 14] on link "Browse Rentals" at bounding box center [226, 17] width 39 height 9
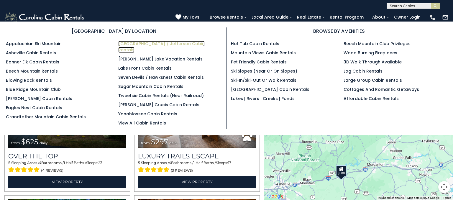
click at [189, 43] on link "[GEOGRAPHIC_DATA] / Jefferson Cabin Rentals" at bounding box center [161, 47] width 86 height 12
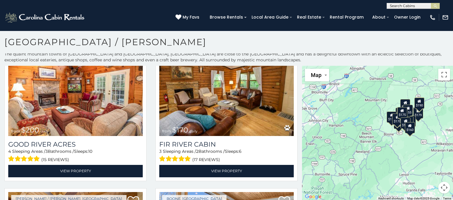
scroll to position [913, 0]
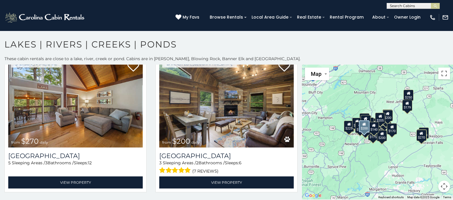
scroll to position [3, 0]
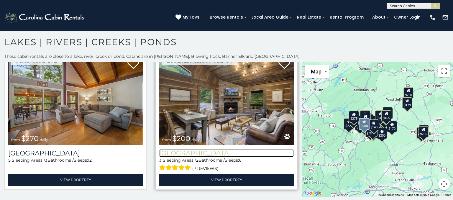
click at [213, 155] on h3 "[GEOGRAPHIC_DATA]" at bounding box center [226, 153] width 135 height 8
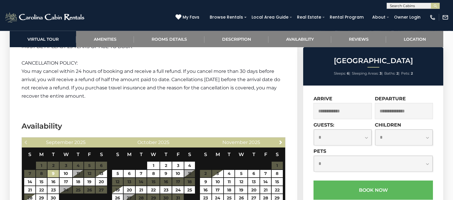
scroll to position [1008, 0]
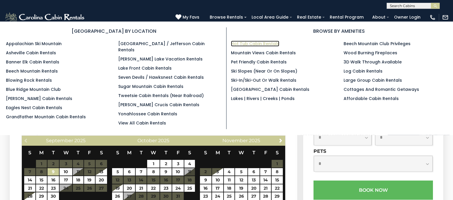
click at [254, 43] on link "Hot Tub Cabin Rentals" at bounding box center [255, 44] width 48 height 6
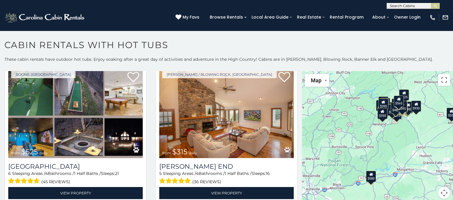
scroll to position [742, 0]
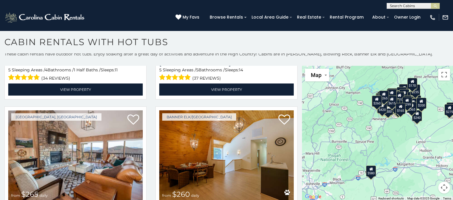
scroll to position [4207, 0]
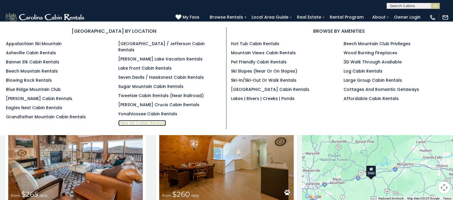
click at [157, 120] on link "View All Cabin Rentals" at bounding box center [142, 123] width 48 height 6
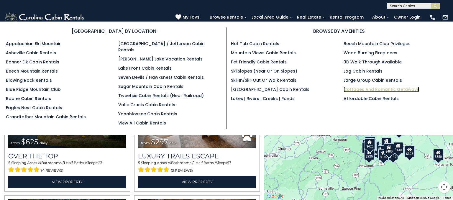
click at [402, 90] on link "Cottages and Romantic Getaways" at bounding box center [382, 89] width 76 height 6
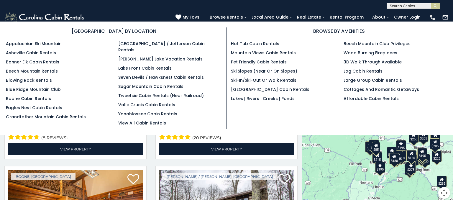
scroll to position [3, 0]
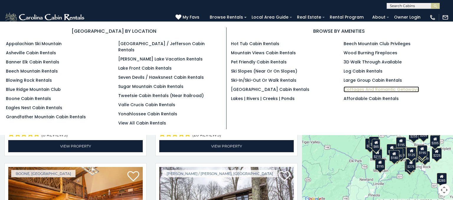
click at [355, 87] on link "Cottages and Romantic Getaways" at bounding box center [382, 89] width 76 height 6
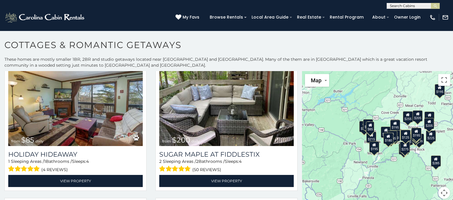
scroll to position [1936, 0]
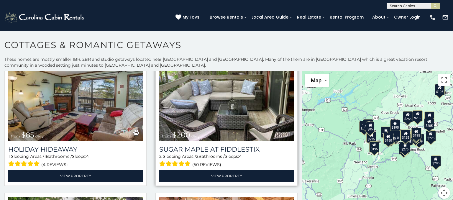
click at [251, 144] on div "Sugar Maple at Fiddlestix 2 Sleeping Areas / 2 Bathrooms / Sleeps: 4 (50 review…" at bounding box center [226, 161] width 135 height 41
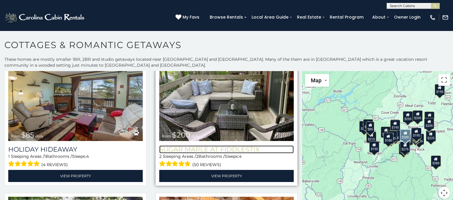
click at [247, 146] on h3 "Sugar Maple at Fiddlestix" at bounding box center [226, 150] width 135 height 8
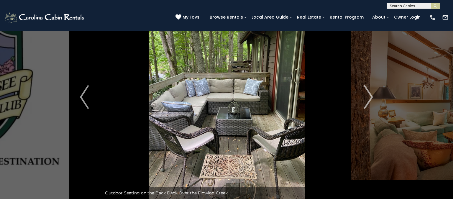
scroll to position [35, 0]
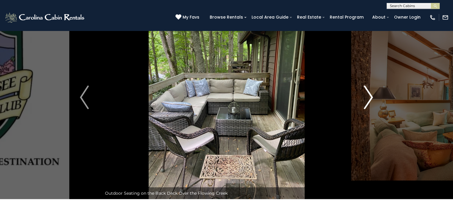
click at [370, 96] on img "Next" at bounding box center [369, 98] width 9 height 24
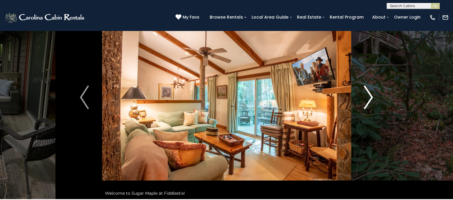
click at [365, 101] on img "Next" at bounding box center [369, 98] width 9 height 24
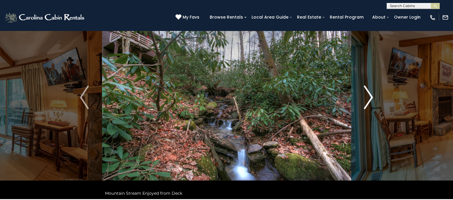
click at [365, 104] on img "Next" at bounding box center [369, 98] width 9 height 24
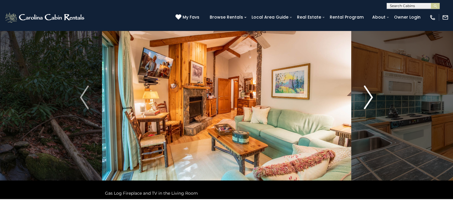
click at [363, 103] on button "Next" at bounding box center [368, 98] width 35 height 204
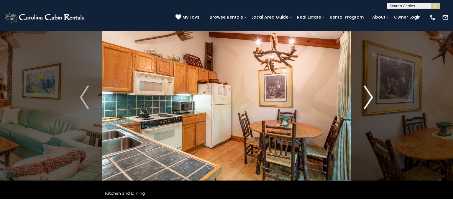
click at [367, 99] on img "Next" at bounding box center [369, 98] width 9 height 24
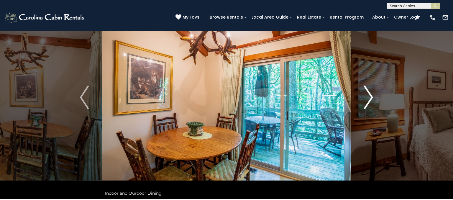
click at [364, 97] on button "Next" at bounding box center [368, 98] width 35 height 204
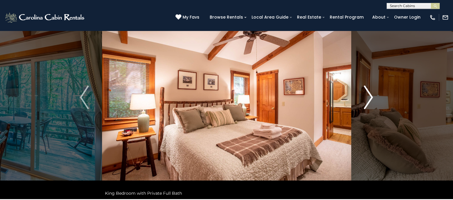
click at [360, 104] on button "Next" at bounding box center [368, 98] width 35 height 204
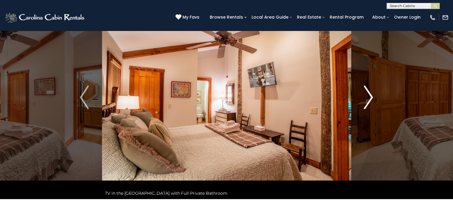
click at [358, 107] on button "Next" at bounding box center [368, 98] width 35 height 204
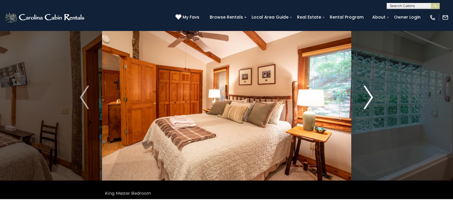
click at [365, 104] on img "Next" at bounding box center [369, 98] width 9 height 24
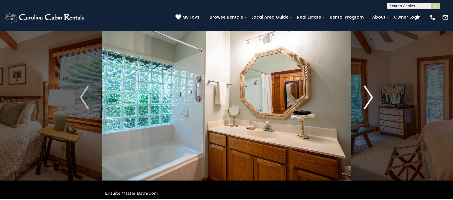
click at [368, 104] on img "Next" at bounding box center [369, 98] width 9 height 24
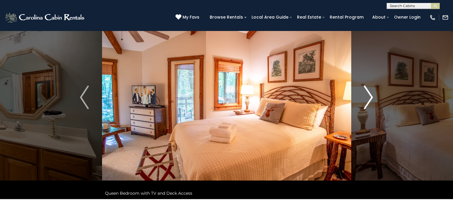
click at [367, 101] on img "Next" at bounding box center [369, 98] width 9 height 24
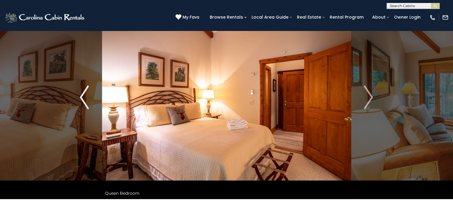
click at [84, 92] on img "Previous" at bounding box center [84, 98] width 9 height 24
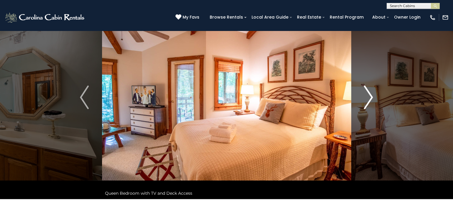
click at [367, 99] on img "Next" at bounding box center [369, 98] width 9 height 24
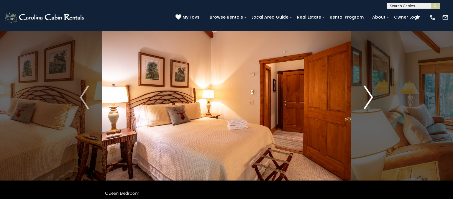
click at [368, 98] on img "Next" at bounding box center [369, 98] width 9 height 24
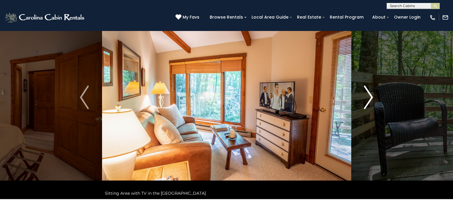
click at [368, 97] on img "Next" at bounding box center [369, 98] width 9 height 24
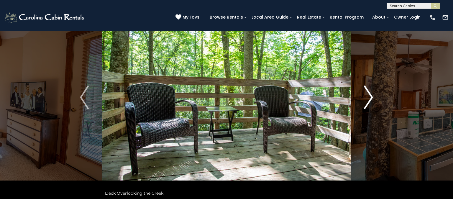
click at [363, 102] on button "Next" at bounding box center [368, 98] width 35 height 204
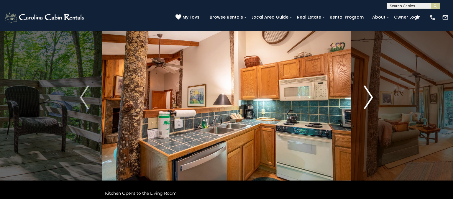
click at [362, 104] on button "Next" at bounding box center [368, 98] width 35 height 204
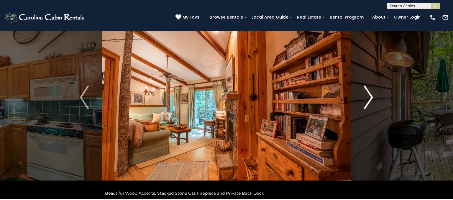
click at [364, 104] on button "Next" at bounding box center [368, 98] width 35 height 204
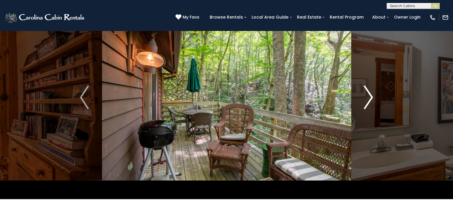
click at [366, 100] on img "Next" at bounding box center [369, 98] width 9 height 24
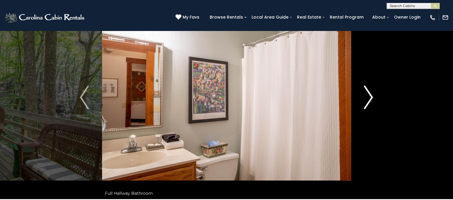
click at [370, 95] on img "Next" at bounding box center [369, 98] width 9 height 24
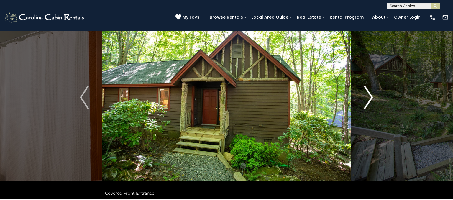
click at [366, 104] on img "Next" at bounding box center [369, 98] width 9 height 24
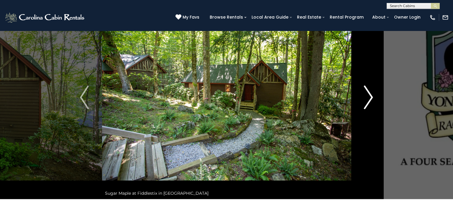
click at [368, 102] on img "Next" at bounding box center [369, 98] width 9 height 24
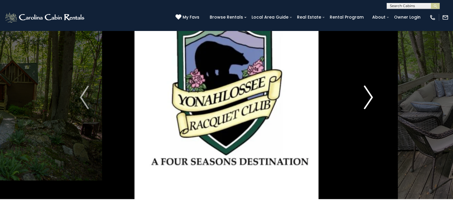
scroll to position [36, 0]
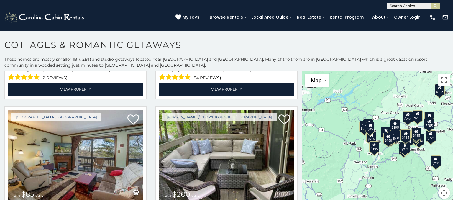
scroll to position [1883, 0]
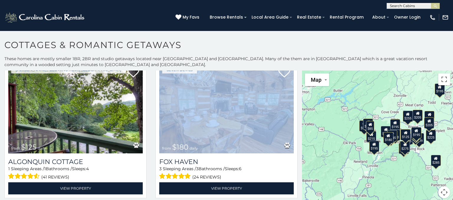
scroll to position [2, 0]
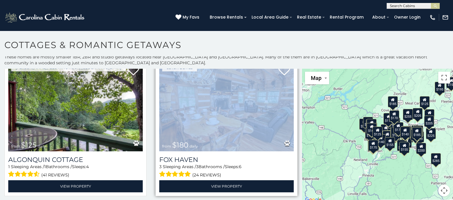
click at [269, 120] on img at bounding box center [226, 106] width 135 height 90
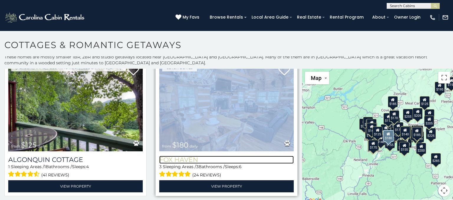
click at [242, 157] on h3 "Fox Haven" at bounding box center [226, 160] width 135 height 8
click at [186, 161] on h3 "Fox Haven" at bounding box center [226, 160] width 135 height 8
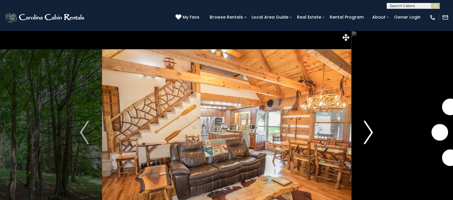
click at [370, 134] on img "Next" at bounding box center [369, 133] width 9 height 24
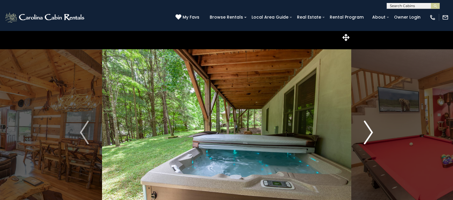
click at [368, 134] on img "Next" at bounding box center [369, 133] width 9 height 24
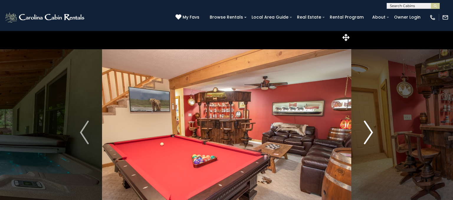
click at [367, 131] on img "Next" at bounding box center [369, 133] width 9 height 24
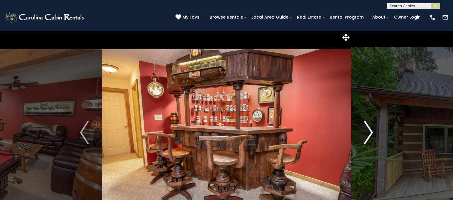
click at [368, 134] on img "Next" at bounding box center [369, 133] width 9 height 24
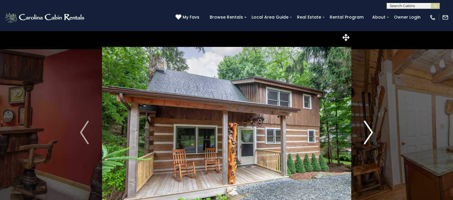
click at [368, 134] on img "Next" at bounding box center [369, 133] width 9 height 24
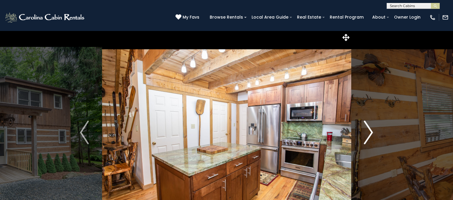
click at [369, 133] on img "Next" at bounding box center [369, 133] width 9 height 24
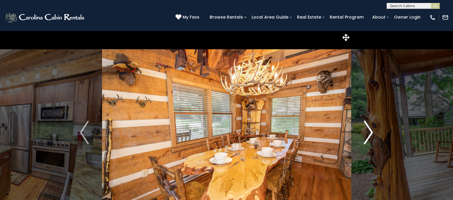
click at [366, 130] on img "Next" at bounding box center [369, 133] width 9 height 24
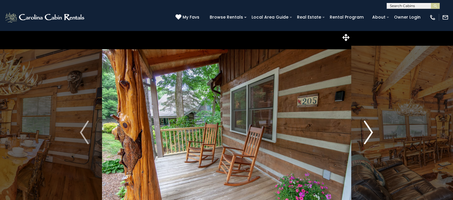
click at [368, 132] on img "Next" at bounding box center [369, 133] width 9 height 24
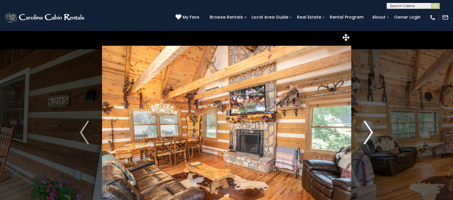
click at [368, 127] on img "Next" at bounding box center [369, 133] width 9 height 24
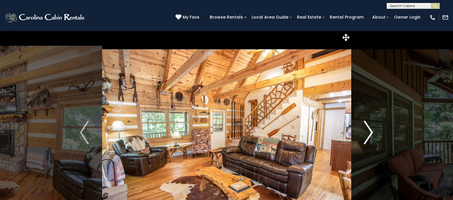
click at [366, 132] on img "Next" at bounding box center [369, 133] width 9 height 24
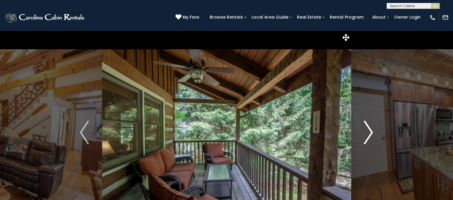
click at [367, 133] on img "Next" at bounding box center [369, 133] width 9 height 24
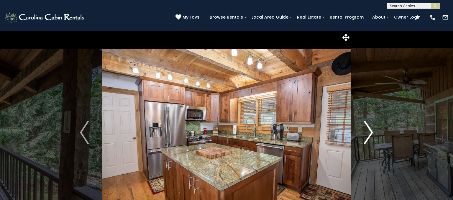
click at [368, 133] on img "Next" at bounding box center [369, 133] width 9 height 24
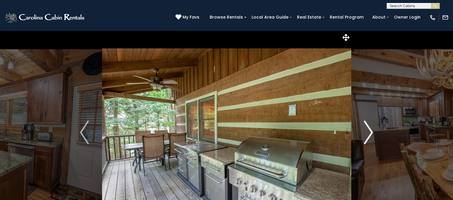
click at [363, 129] on button "Next" at bounding box center [368, 133] width 35 height 204
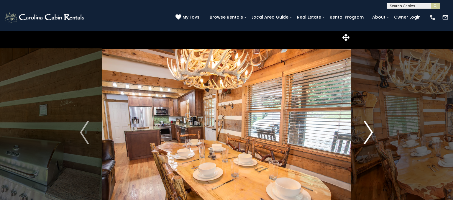
click at [363, 130] on button "Next" at bounding box center [368, 133] width 35 height 204
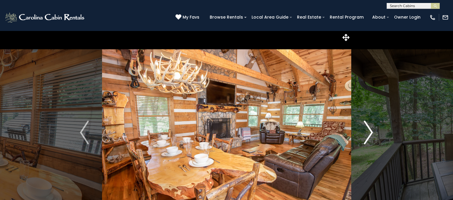
click at [365, 132] on img "Next" at bounding box center [369, 133] width 9 height 24
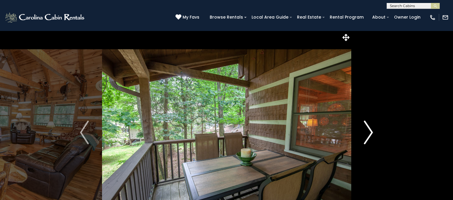
click at [369, 135] on img "Next" at bounding box center [369, 133] width 9 height 24
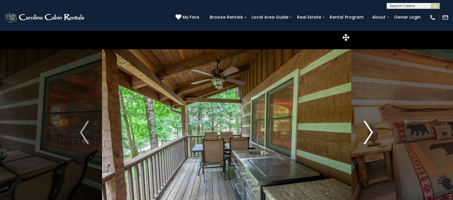
click at [367, 135] on img "Next" at bounding box center [369, 133] width 9 height 24
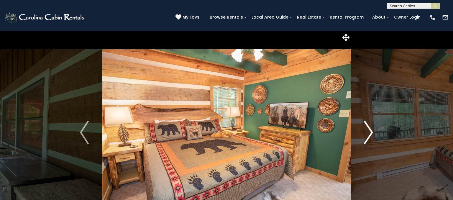
click at [365, 135] on img "Next" at bounding box center [369, 133] width 9 height 24
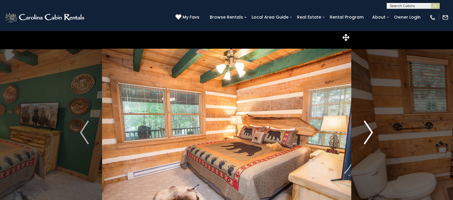
click at [365, 138] on img "Next" at bounding box center [369, 133] width 9 height 24
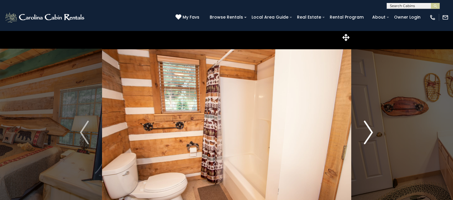
click at [365, 134] on img "Next" at bounding box center [369, 133] width 9 height 24
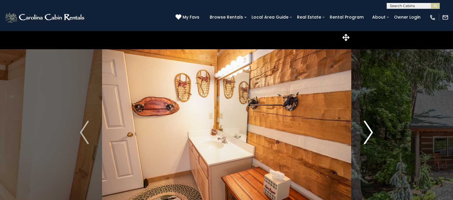
click at [366, 131] on img "Next" at bounding box center [369, 133] width 9 height 24
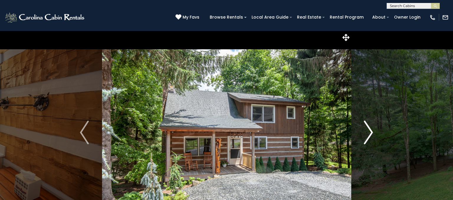
click at [364, 132] on button "Next" at bounding box center [368, 133] width 35 height 204
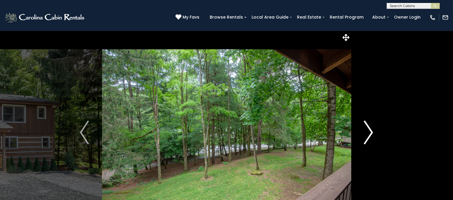
click at [363, 133] on button "Next" at bounding box center [368, 133] width 35 height 204
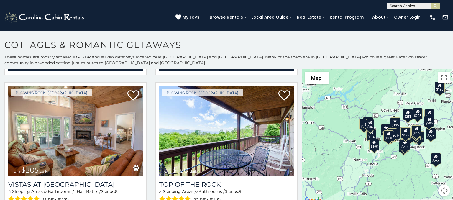
scroll to position [1027, 0]
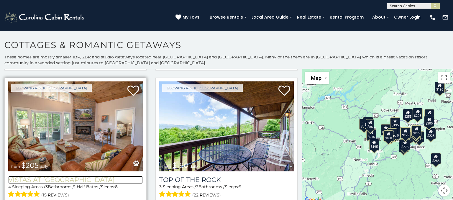
click at [22, 179] on h3 "Vistas at [GEOGRAPHIC_DATA]" at bounding box center [75, 180] width 135 height 8
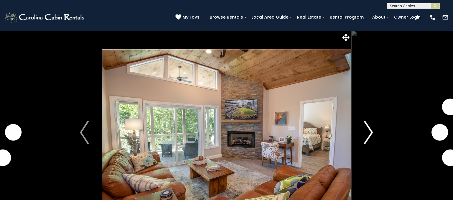
click at [367, 135] on img "Next" at bounding box center [369, 133] width 9 height 24
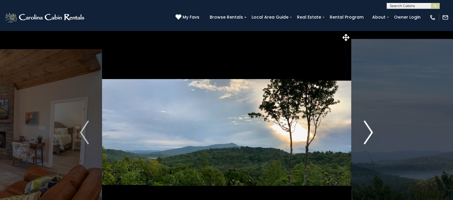
click at [364, 130] on button "Next" at bounding box center [368, 133] width 35 height 204
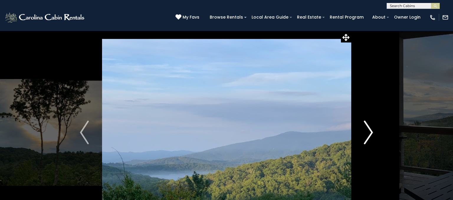
click at [364, 130] on button "Next" at bounding box center [368, 133] width 35 height 204
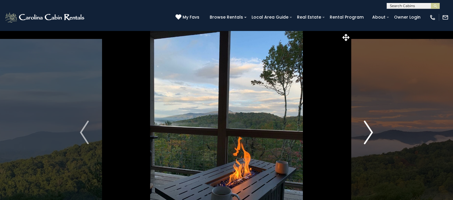
click at [366, 125] on img "Next" at bounding box center [369, 133] width 9 height 24
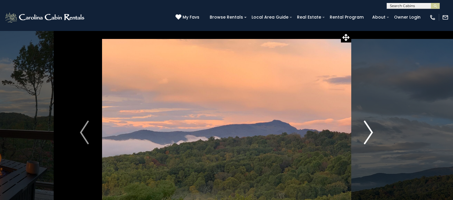
click at [373, 128] on img "Next" at bounding box center [369, 133] width 9 height 24
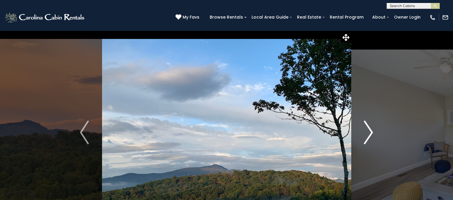
click at [370, 129] on img "Next" at bounding box center [369, 133] width 9 height 24
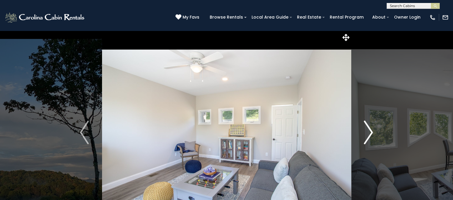
click at [371, 128] on img "Next" at bounding box center [369, 133] width 9 height 24
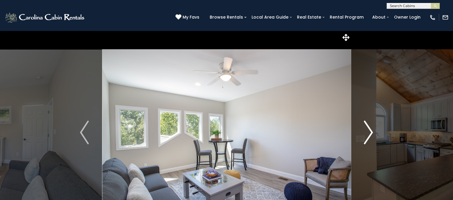
click at [371, 128] on img "Next" at bounding box center [369, 133] width 9 height 24
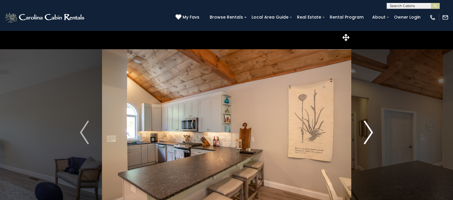
click at [371, 132] on img "Next" at bounding box center [369, 133] width 9 height 24
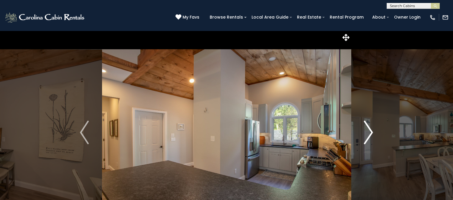
click at [370, 129] on img "Next" at bounding box center [369, 133] width 9 height 24
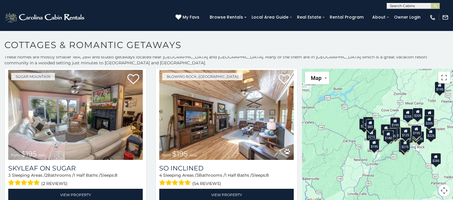
scroll to position [1769, 0]
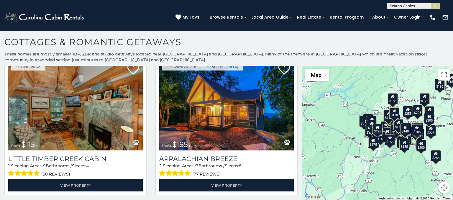
scroll to position [3675, 0]
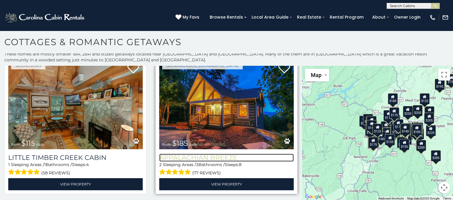
click at [181, 159] on h3 "Appalachian Breeze" at bounding box center [226, 158] width 135 height 8
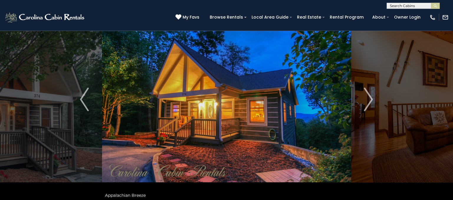
scroll to position [33, 0]
click at [369, 103] on img "Next" at bounding box center [369, 100] width 9 height 24
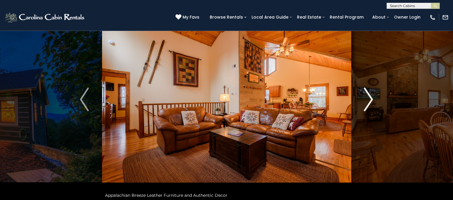
click at [367, 103] on img "Next" at bounding box center [369, 100] width 9 height 24
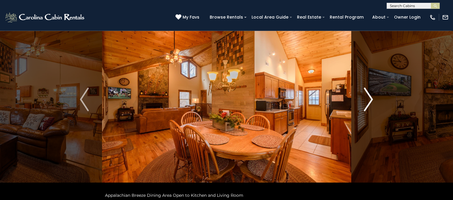
click at [363, 107] on button "Next" at bounding box center [368, 100] width 35 height 204
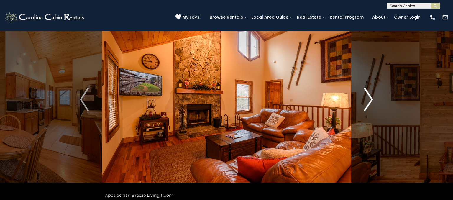
click at [360, 102] on button "Next" at bounding box center [368, 100] width 35 height 204
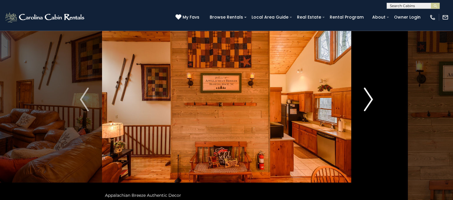
click at [359, 109] on button "Next" at bounding box center [368, 100] width 35 height 204
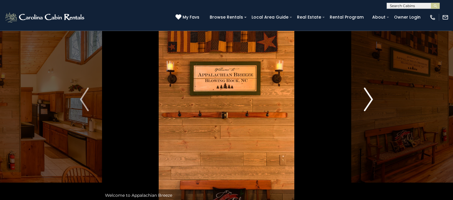
click at [363, 104] on button "Next" at bounding box center [368, 100] width 35 height 204
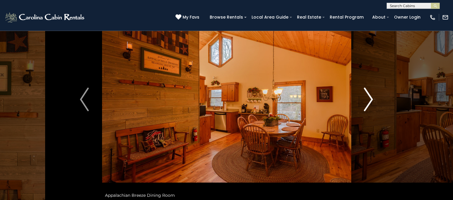
click at [363, 104] on button "Next" at bounding box center [368, 100] width 35 height 204
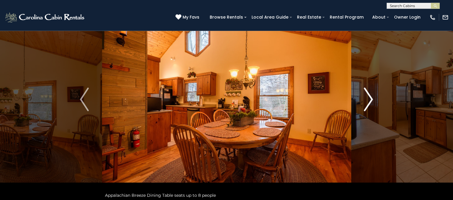
click at [366, 108] on img "Next" at bounding box center [369, 100] width 9 height 24
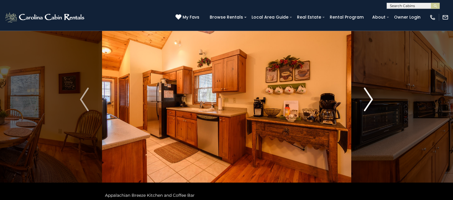
click at [367, 104] on img "Next" at bounding box center [369, 100] width 9 height 24
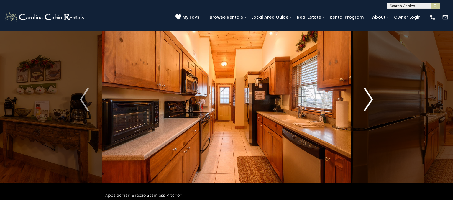
click at [367, 105] on img "Next" at bounding box center [369, 100] width 9 height 24
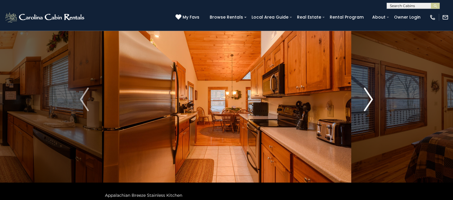
click at [368, 101] on img "Next" at bounding box center [369, 100] width 9 height 24
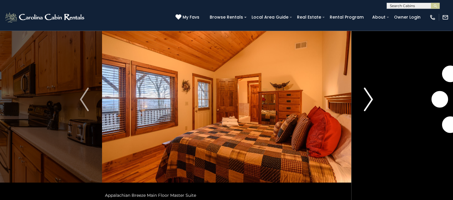
click at [368, 102] on img "Next" at bounding box center [369, 100] width 9 height 24
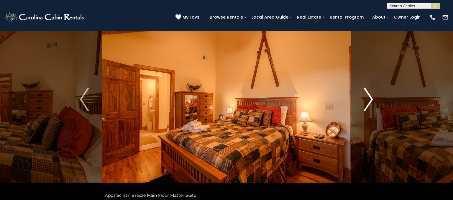
click at [368, 100] on img "Next" at bounding box center [369, 100] width 9 height 24
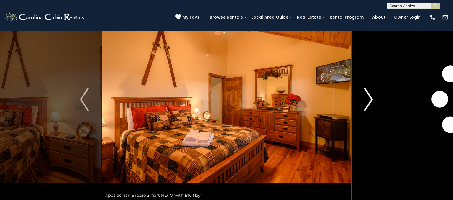
click at [365, 103] on img "Next" at bounding box center [369, 100] width 9 height 24
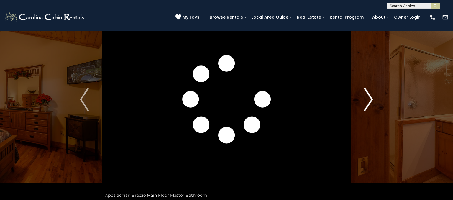
click at [365, 100] on img "Next" at bounding box center [369, 100] width 9 height 24
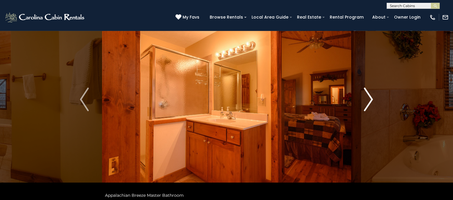
click at [368, 103] on img "Next" at bounding box center [369, 100] width 9 height 24
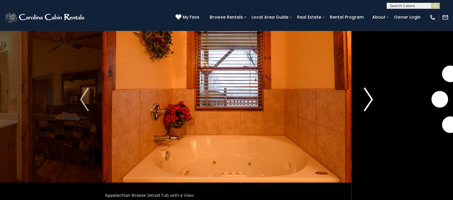
click at [366, 105] on img "Next" at bounding box center [369, 100] width 9 height 24
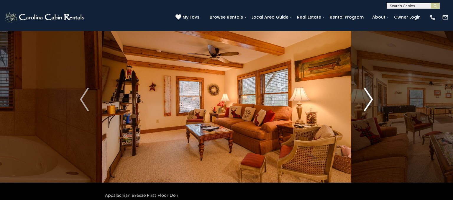
click at [366, 97] on img "Next" at bounding box center [369, 100] width 9 height 24
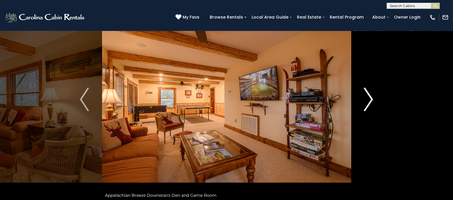
click at [366, 100] on img "Next" at bounding box center [369, 100] width 9 height 24
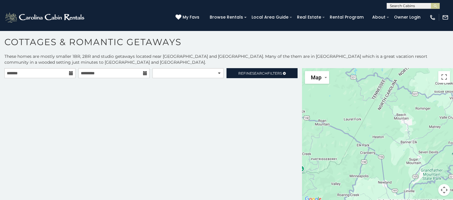
scroll to position [2, 0]
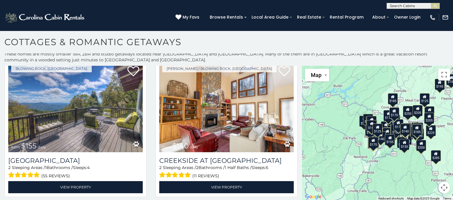
scroll to position [4260, 0]
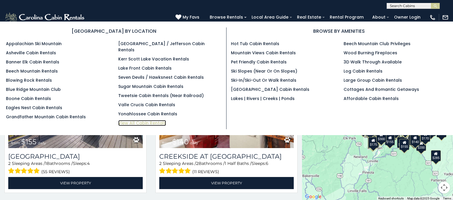
click at [143, 120] on link "View All Cabin Rentals" at bounding box center [142, 123] width 48 height 6
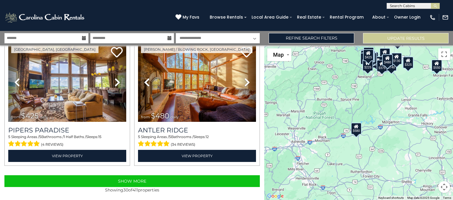
scroll to position [1856, 0]
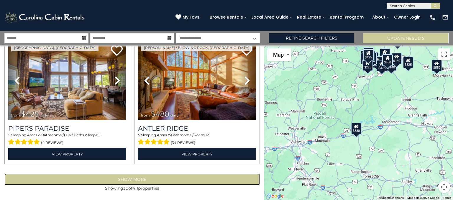
click at [203, 180] on button "Show More" at bounding box center [132, 180] width 256 height 12
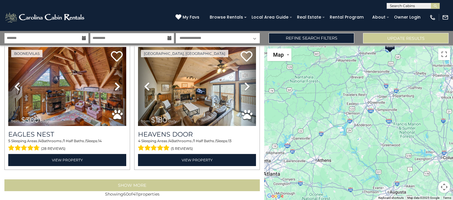
scroll to position [3815, 0]
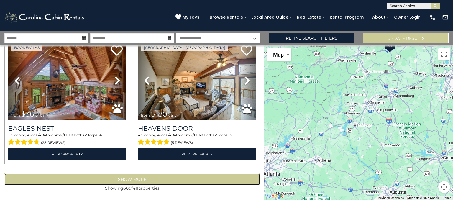
click at [122, 176] on button "Show More" at bounding box center [132, 180] width 256 height 12
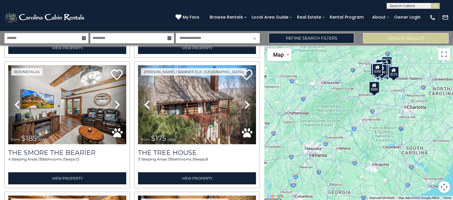
scroll to position [5095, 0]
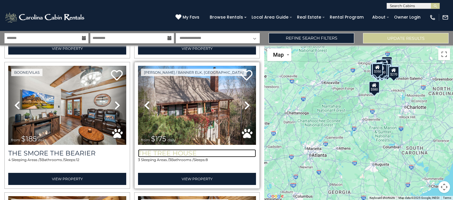
click at [181, 155] on h3 "The Tree House" at bounding box center [197, 153] width 118 height 8
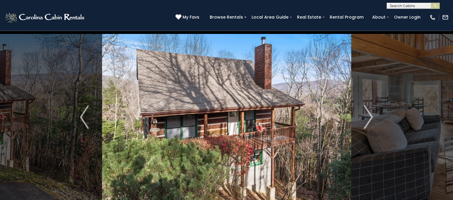
scroll to position [21, 0]
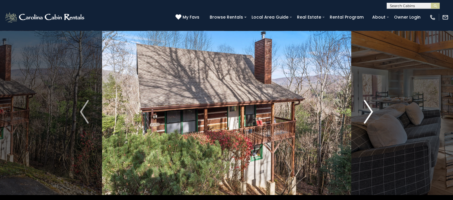
click at [366, 107] on img "Next" at bounding box center [369, 112] width 9 height 24
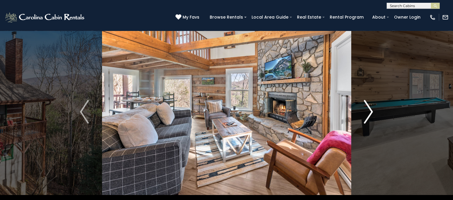
click at [368, 110] on img "Next" at bounding box center [369, 112] width 9 height 24
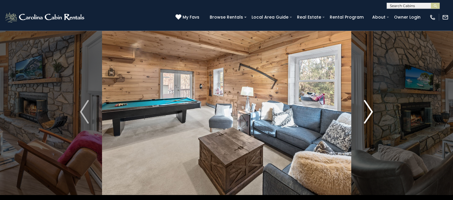
click at [370, 114] on img "Next" at bounding box center [369, 112] width 9 height 24
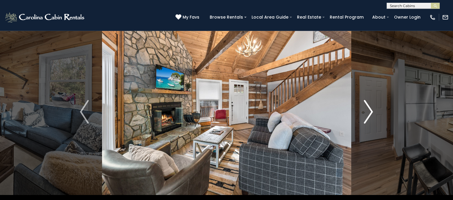
click at [368, 110] on img "Next" at bounding box center [369, 112] width 9 height 24
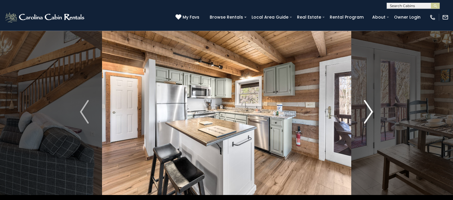
click at [368, 113] on img "Next" at bounding box center [369, 112] width 9 height 24
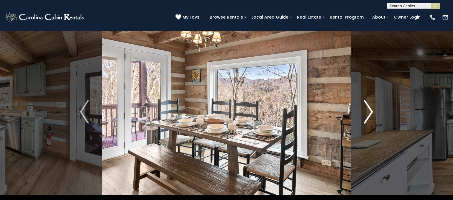
click at [365, 116] on img "Next" at bounding box center [369, 112] width 9 height 24
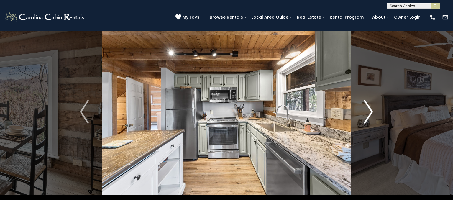
click at [368, 116] on img "Next" at bounding box center [369, 112] width 9 height 24
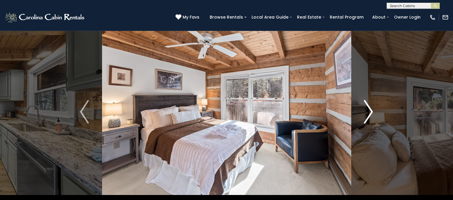
click at [367, 119] on img "Next" at bounding box center [369, 112] width 9 height 24
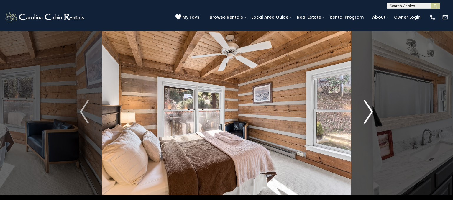
click at [361, 118] on button "Next" at bounding box center [368, 112] width 35 height 204
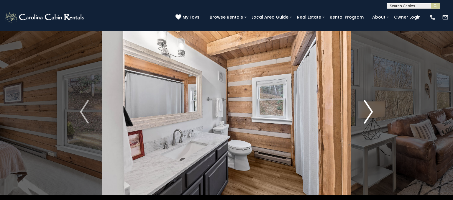
click at [367, 114] on img "Next" at bounding box center [369, 112] width 9 height 24
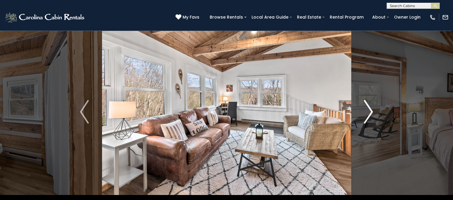
click at [362, 115] on button "Next" at bounding box center [368, 112] width 35 height 204
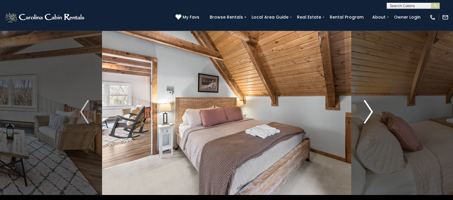
click at [361, 111] on button "Next" at bounding box center [368, 112] width 35 height 204
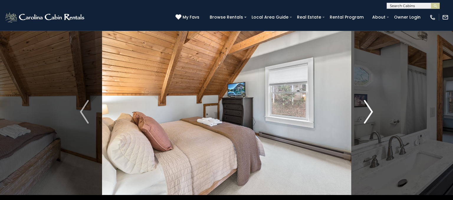
click at [360, 112] on button "Next" at bounding box center [368, 112] width 35 height 204
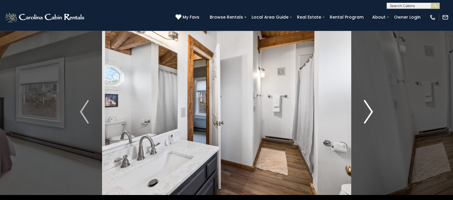
click at [365, 114] on img "Next" at bounding box center [369, 112] width 9 height 24
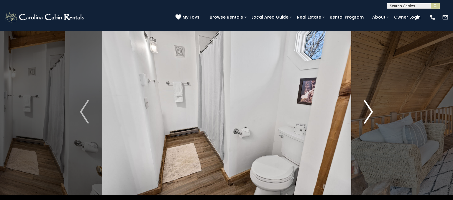
click at [366, 113] on img "Next" at bounding box center [369, 112] width 9 height 24
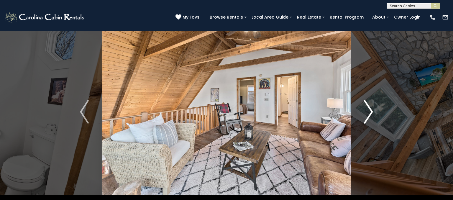
click at [363, 116] on button "Next" at bounding box center [368, 112] width 35 height 204
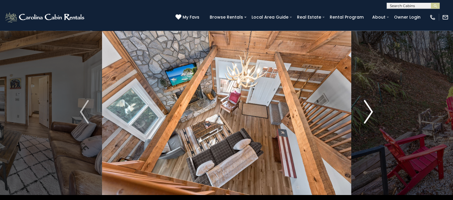
click at [371, 107] on img "Next" at bounding box center [369, 112] width 9 height 24
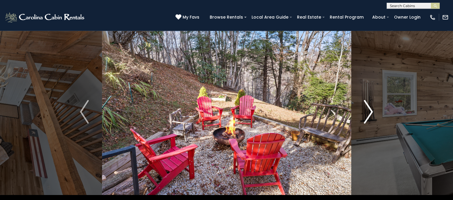
click at [367, 114] on img "Next" at bounding box center [369, 112] width 9 height 24
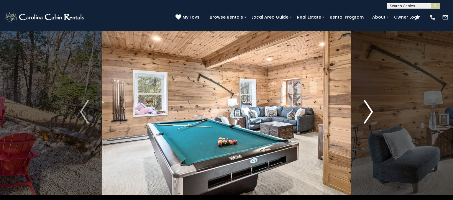
click at [367, 114] on img "Next" at bounding box center [369, 112] width 9 height 24
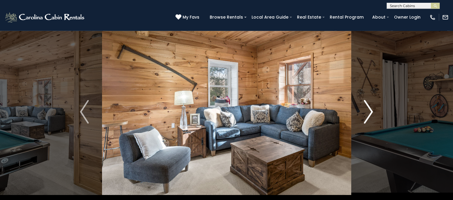
click at [367, 115] on img "Next" at bounding box center [369, 112] width 9 height 24
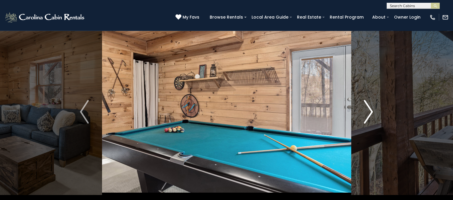
click at [368, 116] on img "Next" at bounding box center [369, 112] width 9 height 24
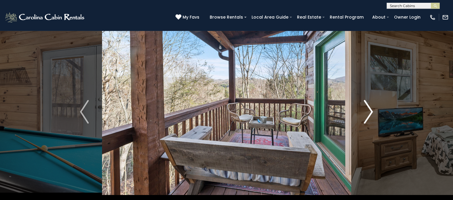
click at [367, 113] on img "Next" at bounding box center [369, 112] width 9 height 24
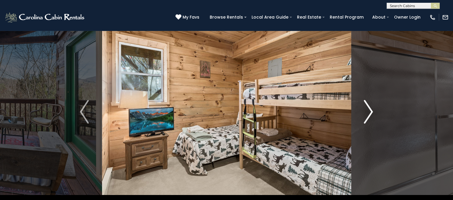
click at [365, 114] on img "Next" at bounding box center [369, 112] width 9 height 24
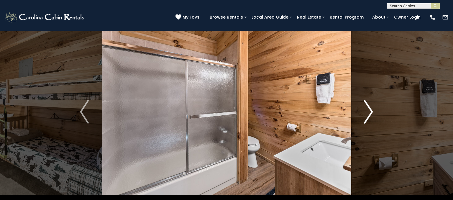
click at [366, 113] on img "Next" at bounding box center [369, 112] width 9 height 24
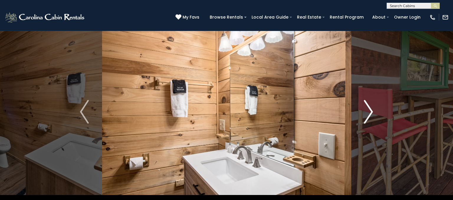
click at [362, 110] on button "Next" at bounding box center [368, 112] width 35 height 204
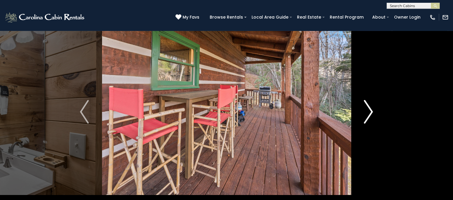
click at [362, 115] on button "Next" at bounding box center [368, 112] width 35 height 204
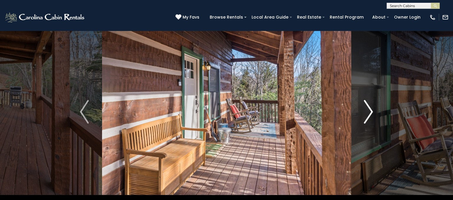
click at [362, 116] on button "Next" at bounding box center [368, 112] width 35 height 204
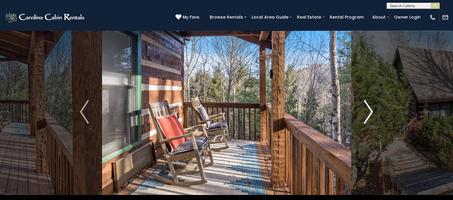
click at [361, 117] on button "Next" at bounding box center [368, 112] width 35 height 204
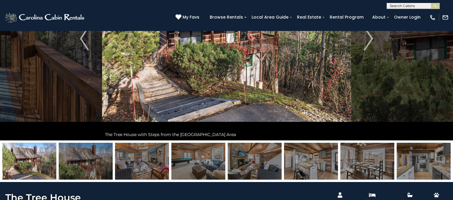
scroll to position [179, 0]
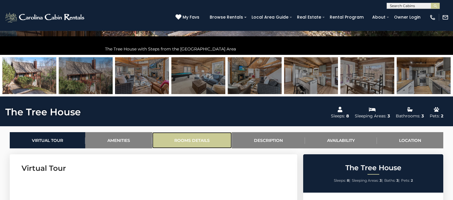
click at [182, 140] on link "Rooms Details" at bounding box center [192, 140] width 80 height 16
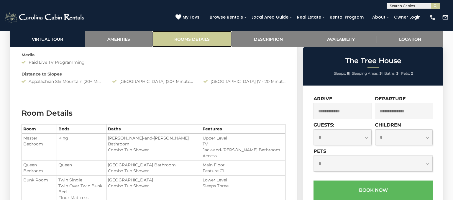
scroll to position [685, 0]
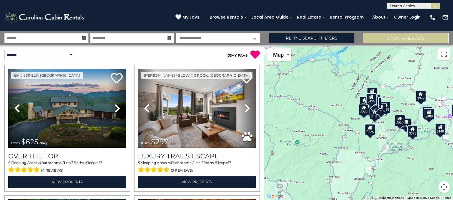
scroll to position [1856, 0]
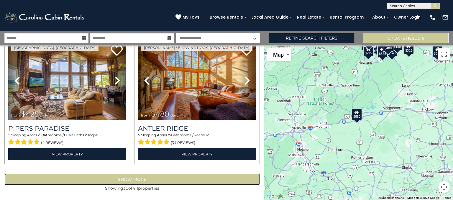
click at [123, 182] on button "Show More" at bounding box center [132, 180] width 256 height 12
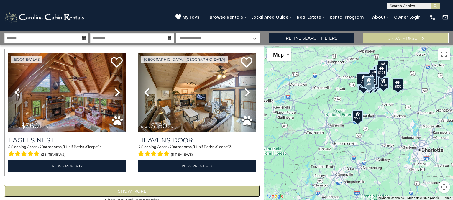
scroll to position [3815, 0]
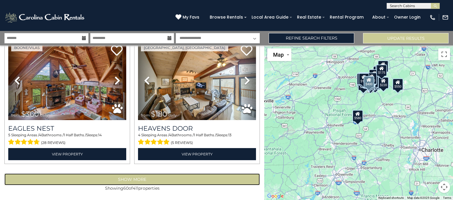
click at [211, 179] on button "Show More" at bounding box center [132, 180] width 256 height 12
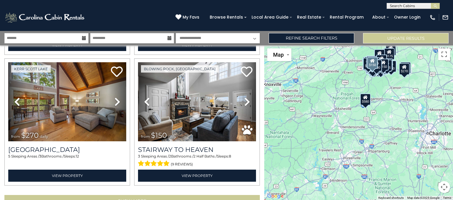
scroll to position [5774, 0]
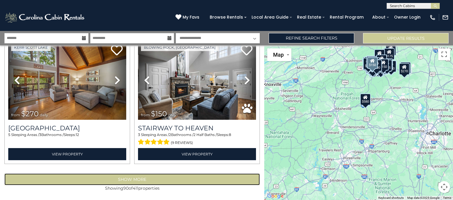
click at [226, 176] on button "Show More" at bounding box center [132, 180] width 256 height 12
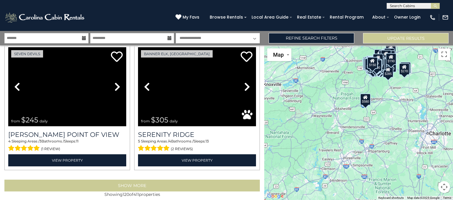
scroll to position [7733, 0]
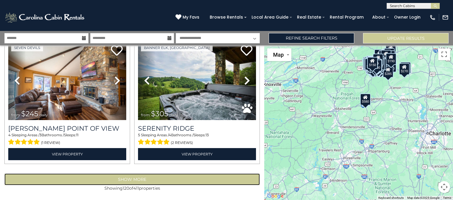
click at [224, 175] on button "Show More" at bounding box center [132, 180] width 256 height 12
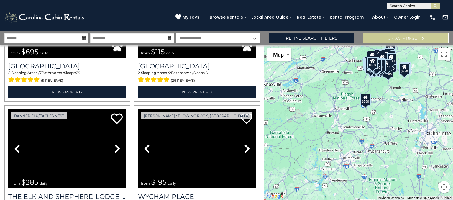
scroll to position [9362, 0]
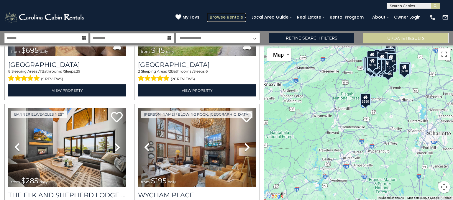
click at [242, 19] on link "Browse Rentals" at bounding box center [226, 17] width 39 height 9
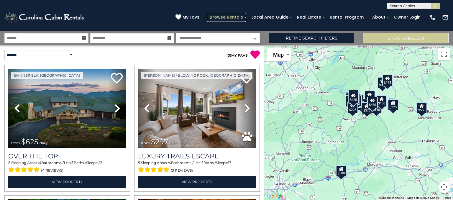
click at [237, 19] on link "Browse Rentals" at bounding box center [226, 17] width 39 height 9
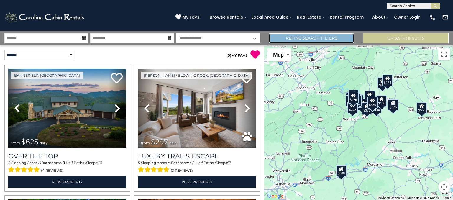
click at [335, 35] on link "Refine Search Filters" at bounding box center [312, 38] width 86 height 10
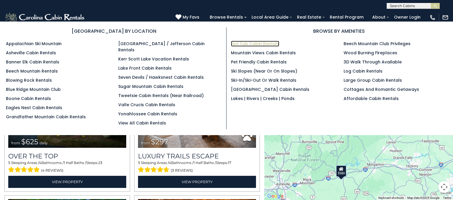
click at [263, 44] on link "Hot Tub Cabin Rentals" at bounding box center [255, 44] width 48 height 6
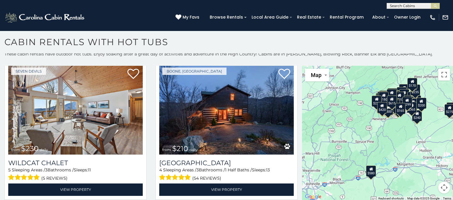
scroll to position [5128, 0]
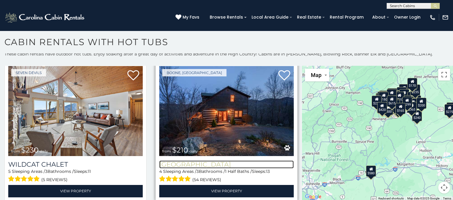
click at [220, 165] on h3 "Willow Valley View" at bounding box center [226, 165] width 135 height 8
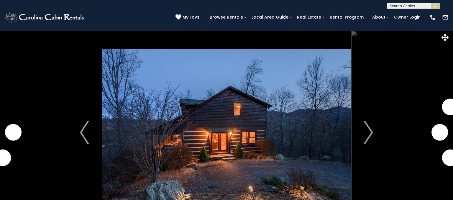
scroll to position [17, 0]
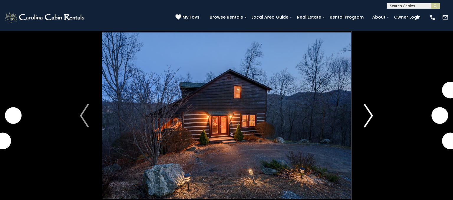
click at [365, 117] on img "Next" at bounding box center [369, 116] width 9 height 24
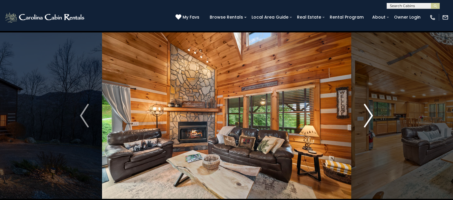
click at [367, 115] on img "Next" at bounding box center [369, 116] width 9 height 24
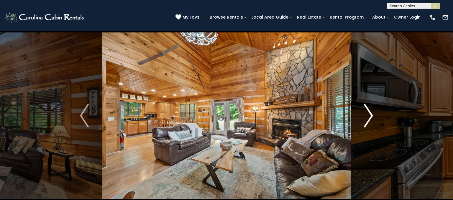
click at [364, 115] on button "Next" at bounding box center [368, 116] width 35 height 204
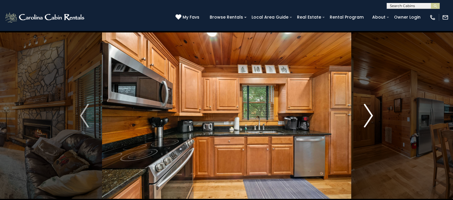
click at [361, 119] on button "Next" at bounding box center [368, 116] width 35 height 204
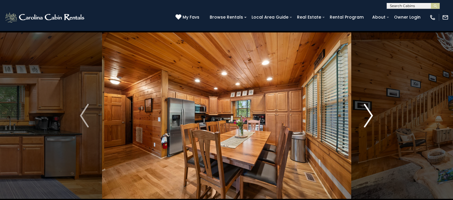
click at [361, 117] on button "Next" at bounding box center [368, 116] width 35 height 204
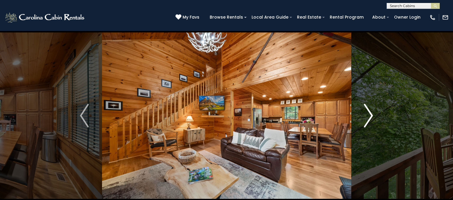
click at [359, 117] on button "Next" at bounding box center [368, 116] width 35 height 204
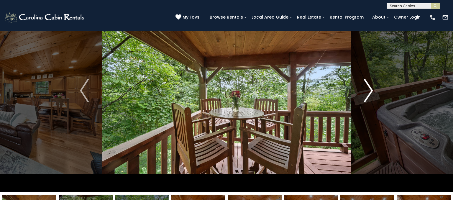
scroll to position [45, 0]
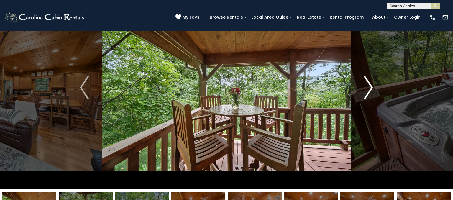
click at [360, 83] on button "Next" at bounding box center [368, 88] width 35 height 204
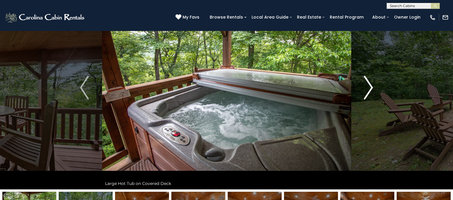
click at [363, 86] on button "Next" at bounding box center [368, 88] width 35 height 204
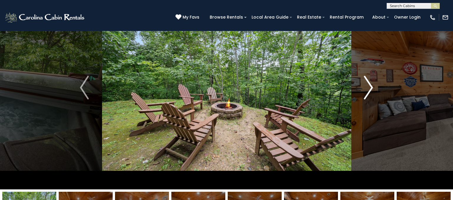
click at [371, 92] on img "Next" at bounding box center [369, 88] width 9 height 24
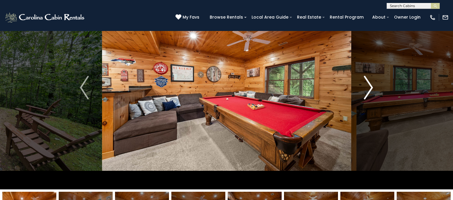
click at [367, 88] on img "Next" at bounding box center [369, 88] width 9 height 24
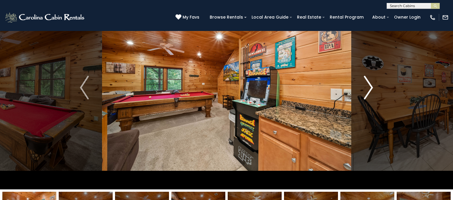
click at [366, 89] on img "Next" at bounding box center [369, 88] width 9 height 24
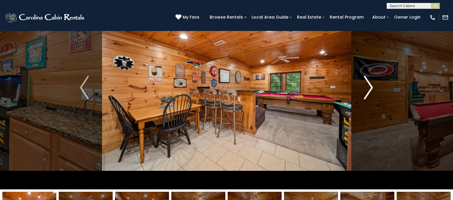
click at [363, 90] on button "Next" at bounding box center [368, 88] width 35 height 204
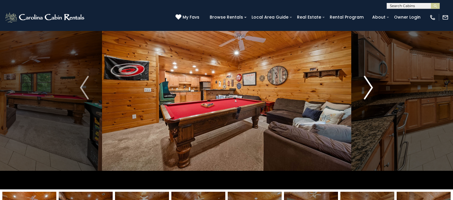
click at [365, 90] on img "Next" at bounding box center [369, 88] width 9 height 24
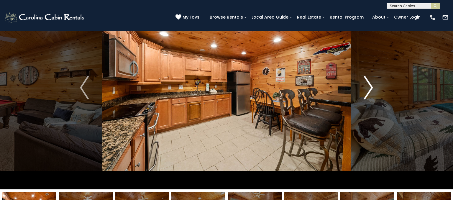
click at [368, 94] on img "Next" at bounding box center [369, 88] width 9 height 24
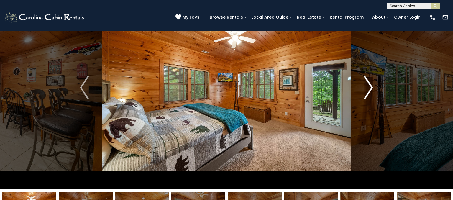
click at [371, 90] on img "Next" at bounding box center [369, 88] width 9 height 24
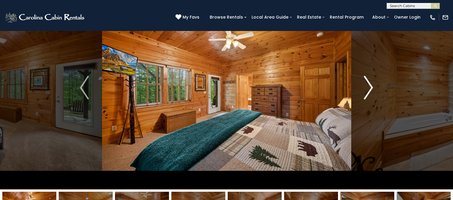
click at [367, 90] on img "Next" at bounding box center [369, 88] width 9 height 24
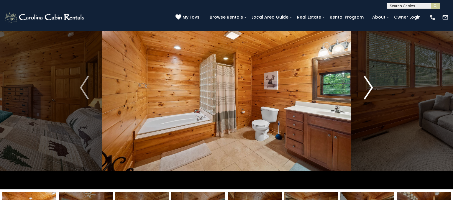
click at [365, 89] on img "Next" at bounding box center [369, 88] width 9 height 24
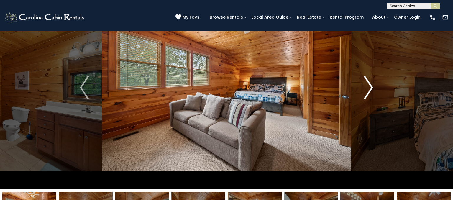
click at [361, 96] on button "Next" at bounding box center [368, 88] width 35 height 204
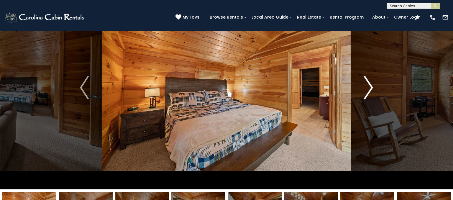
click at [366, 91] on img "Next" at bounding box center [369, 88] width 9 height 24
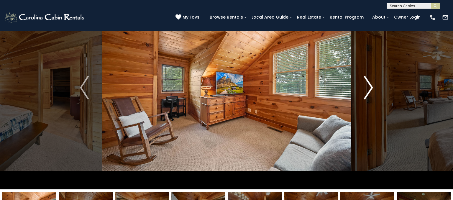
click at [370, 92] on img "Next" at bounding box center [369, 88] width 9 height 24
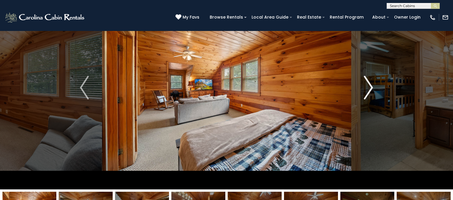
click at [366, 92] on img "Next" at bounding box center [369, 88] width 9 height 24
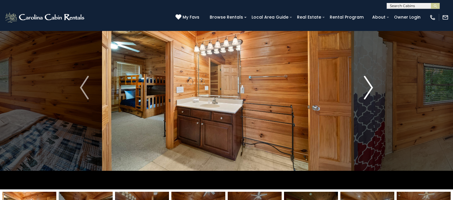
click at [368, 92] on img "Next" at bounding box center [369, 88] width 9 height 24
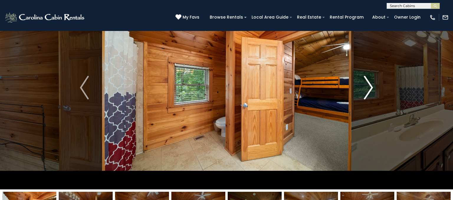
click at [367, 93] on img "Next" at bounding box center [369, 88] width 9 height 24
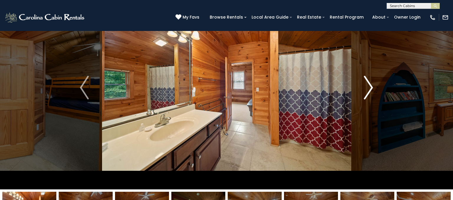
click at [367, 92] on img "Next" at bounding box center [369, 88] width 9 height 24
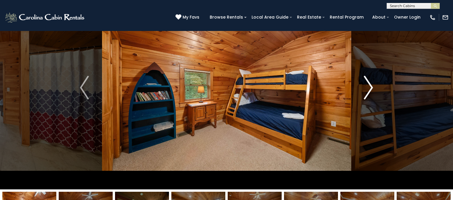
click at [364, 92] on button "Next" at bounding box center [368, 88] width 35 height 204
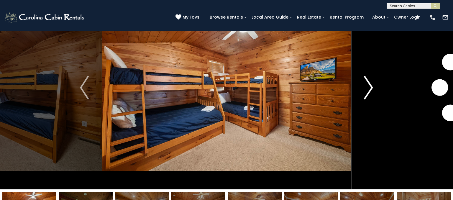
click at [362, 91] on button "Next" at bounding box center [368, 88] width 35 height 204
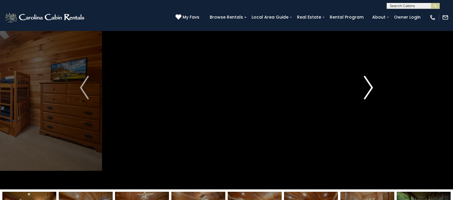
click at [359, 91] on button "Next" at bounding box center [368, 88] width 35 height 204
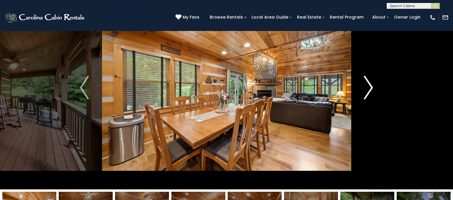
click at [362, 91] on button "Next" at bounding box center [368, 88] width 35 height 204
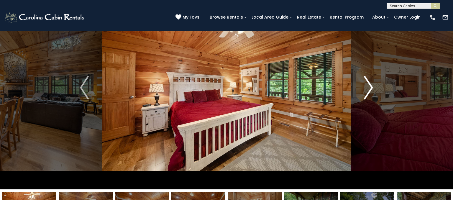
click at [361, 90] on button "Next" at bounding box center [368, 88] width 35 height 204
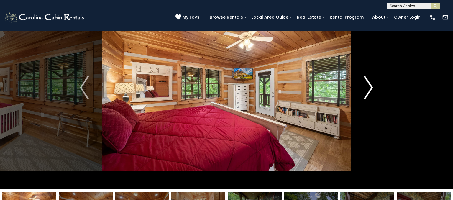
click at [360, 90] on button "Next" at bounding box center [368, 88] width 35 height 204
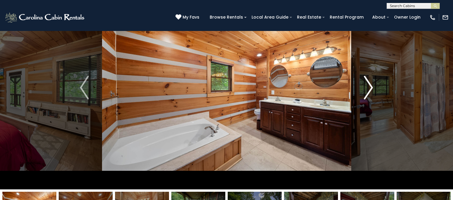
click at [362, 89] on button "Next" at bounding box center [368, 88] width 35 height 204
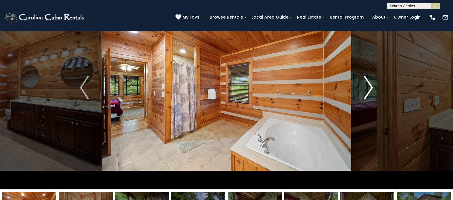
click at [366, 90] on img "Next" at bounding box center [369, 88] width 9 height 24
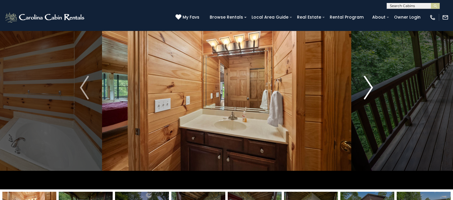
click at [367, 90] on img "Next" at bounding box center [369, 88] width 9 height 24
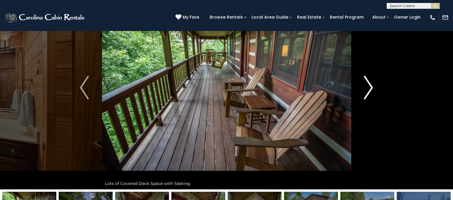
click at [361, 90] on button "Next" at bounding box center [368, 88] width 35 height 204
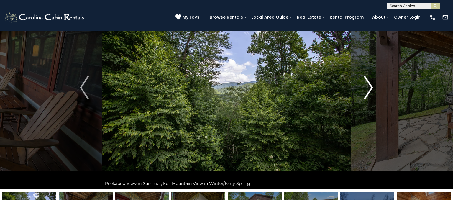
click at [360, 93] on button "Next" at bounding box center [368, 88] width 35 height 204
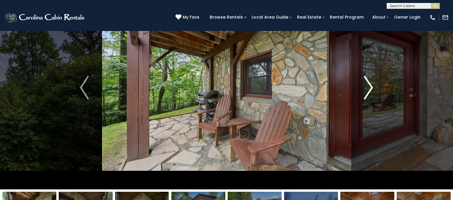
click at [364, 90] on button "Next" at bounding box center [368, 88] width 35 height 204
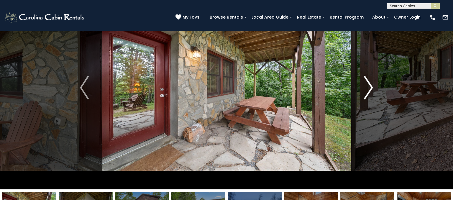
click at [367, 89] on img "Next" at bounding box center [369, 88] width 9 height 24
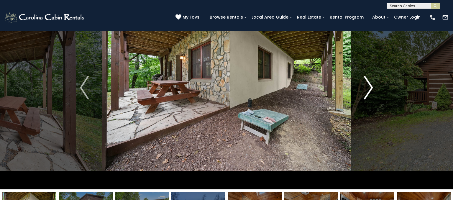
click at [359, 92] on button "Next" at bounding box center [368, 88] width 35 height 204
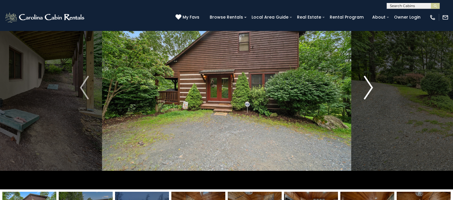
click at [356, 89] on button "Next" at bounding box center [368, 88] width 35 height 204
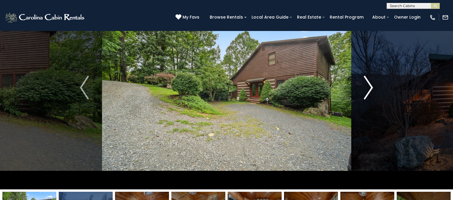
click at [355, 89] on button "Next" at bounding box center [368, 88] width 35 height 204
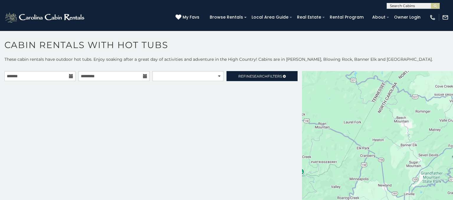
scroll to position [2, 0]
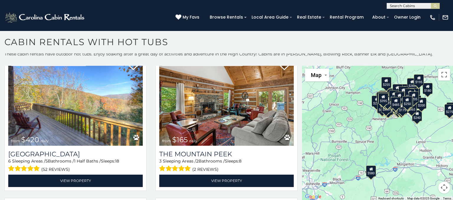
scroll to position [6452, 0]
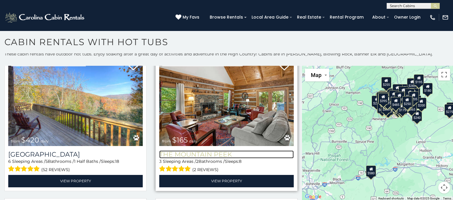
click at [217, 156] on h3 "The Mountain Peek" at bounding box center [226, 155] width 135 height 8
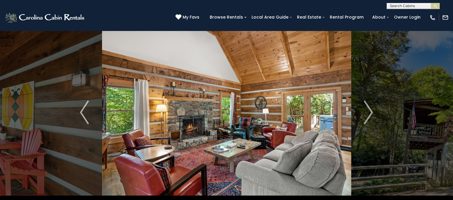
scroll to position [20, 0]
click at [368, 113] on img "Next" at bounding box center [369, 112] width 9 height 24
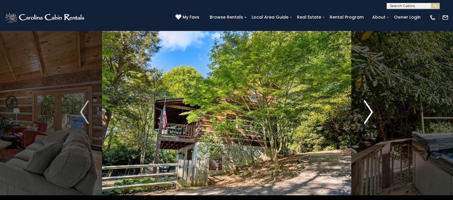
click at [370, 113] on img "Next" at bounding box center [369, 112] width 9 height 24
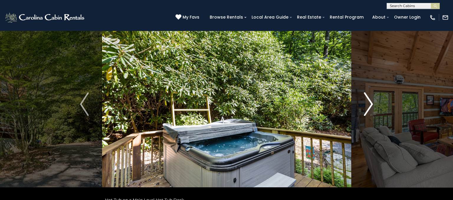
scroll to position [35, 0]
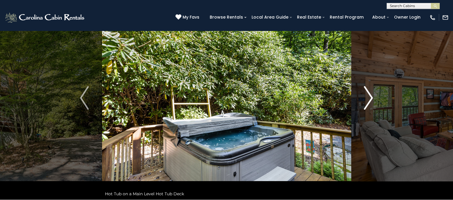
click at [362, 98] on button "Next" at bounding box center [368, 98] width 35 height 204
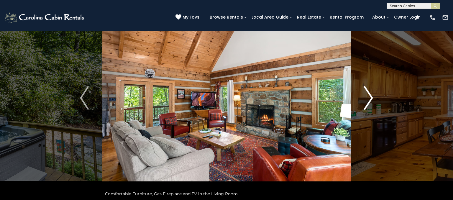
click at [363, 102] on button "Next" at bounding box center [368, 98] width 35 height 204
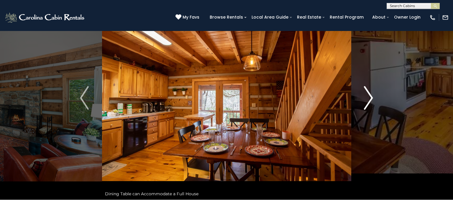
click at [368, 111] on button "Next" at bounding box center [368, 98] width 35 height 204
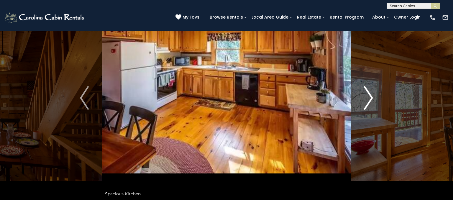
click at [368, 102] on img "Next" at bounding box center [369, 98] width 9 height 24
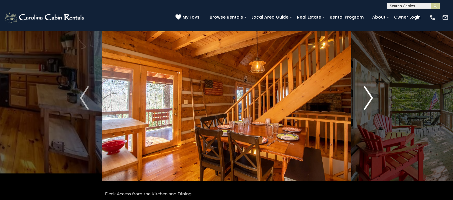
click at [363, 100] on button "Next" at bounding box center [368, 98] width 35 height 204
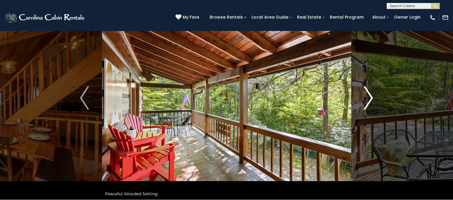
click at [363, 105] on button "Next" at bounding box center [368, 98] width 35 height 204
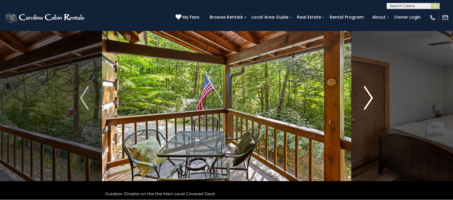
click at [366, 103] on img "Next" at bounding box center [369, 98] width 9 height 24
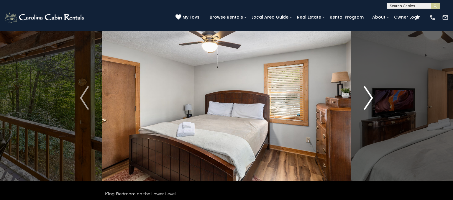
click at [365, 102] on img "Next" at bounding box center [369, 98] width 9 height 24
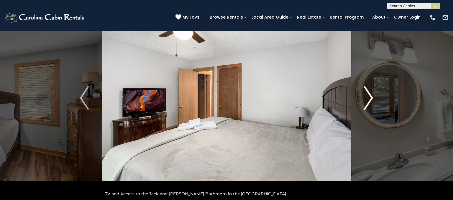
click at [370, 100] on img "Next" at bounding box center [369, 98] width 9 height 24
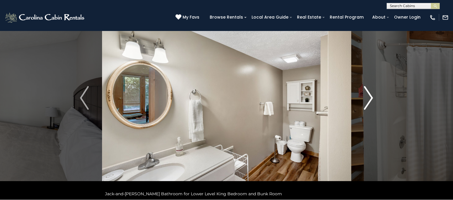
click at [365, 99] on img "Next" at bounding box center [369, 98] width 9 height 24
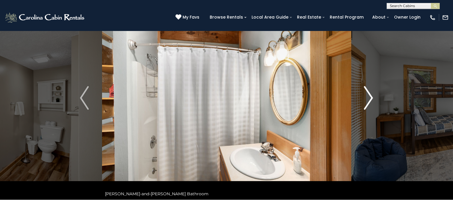
click at [365, 101] on img "Next" at bounding box center [369, 98] width 9 height 24
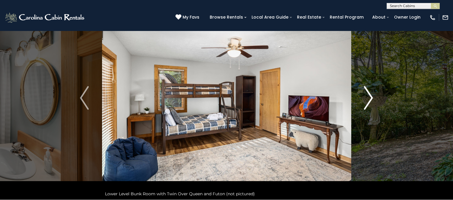
click at [362, 99] on button "Next" at bounding box center [368, 98] width 35 height 204
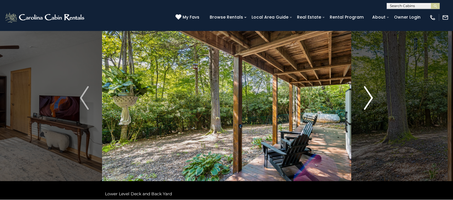
click at [365, 100] on img "Next" at bounding box center [369, 98] width 9 height 24
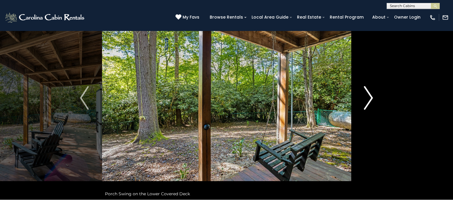
click at [362, 107] on button "Next" at bounding box center [368, 98] width 35 height 204
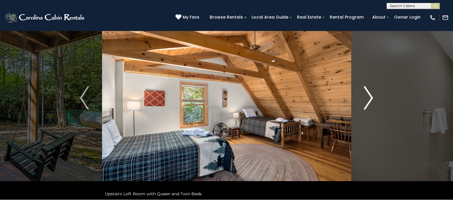
click at [363, 108] on button "Next" at bounding box center [368, 98] width 35 height 204
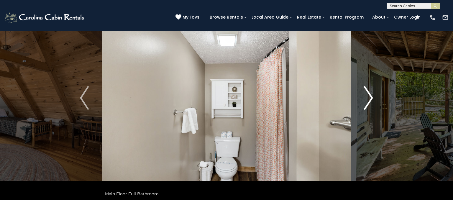
click at [364, 105] on button "Next" at bounding box center [368, 98] width 35 height 204
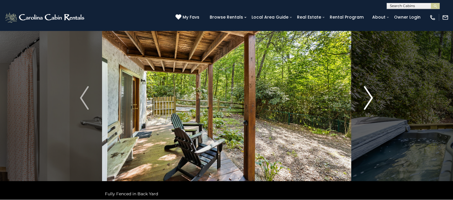
click at [365, 104] on img "Next" at bounding box center [369, 98] width 9 height 24
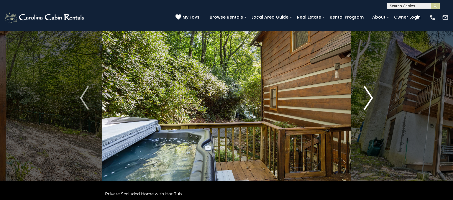
click at [362, 104] on button "Next" at bounding box center [368, 98] width 35 height 204
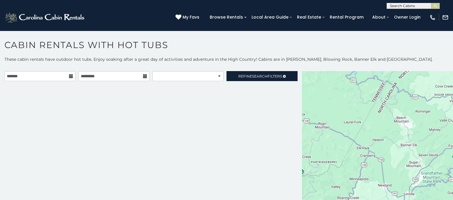
scroll to position [2, 0]
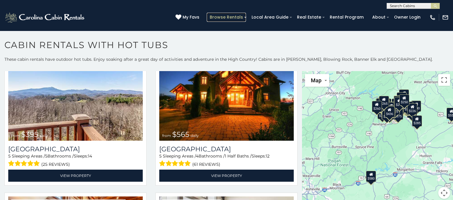
click at [246, 16] on link "Browse Rentals" at bounding box center [226, 17] width 39 height 9
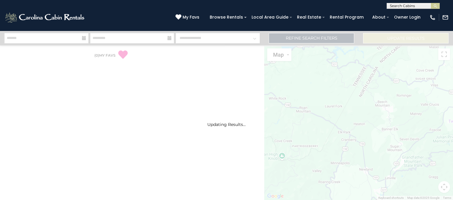
click at [244, 12] on div "My Favs Browse Rentals Local Area Guide Activities & Attractions Area Map Drivi…" at bounding box center [312, 17] width 273 height 15
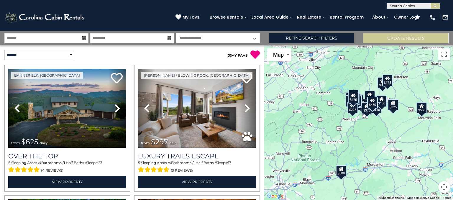
click at [251, 10] on div "My Favs Browse Rentals Local Area Guide Activities & Attractions Area Map Drivi…" at bounding box center [312, 17] width 273 height 15
click at [246, 14] on link "Browse Rentals" at bounding box center [226, 17] width 39 height 9
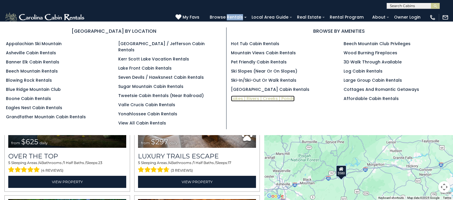
click at [232, 98] on link "Lakes | Rivers | Creeks | Ponds" at bounding box center [263, 99] width 64 height 6
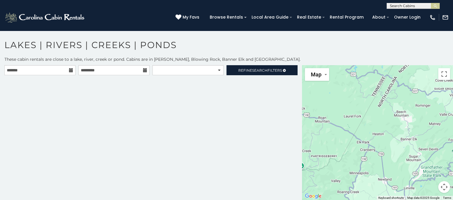
click at [261, 63] on div "**********" at bounding box center [226, 128] width 453 height 144
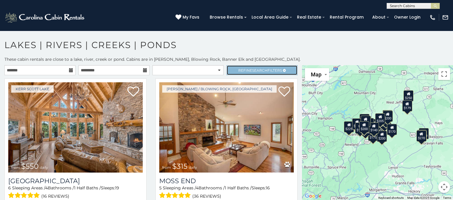
click at [268, 67] on link "Refine Search Filters" at bounding box center [262, 70] width 71 height 10
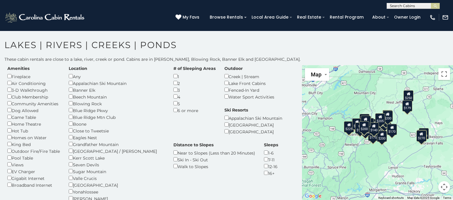
scroll to position [14, 0]
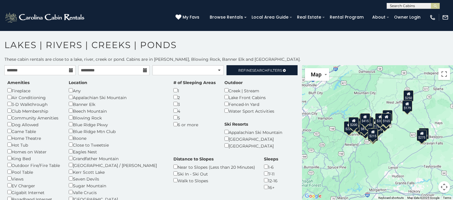
click at [174, 97] on div "2" at bounding box center [195, 97] width 42 height 7
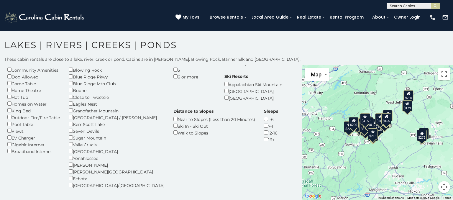
scroll to position [48, 0]
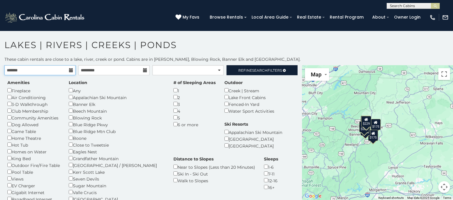
click at [6, 67] on input "text" at bounding box center [39, 70] width 71 height 10
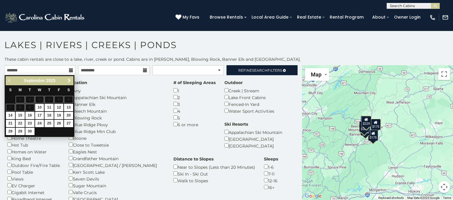
click at [69, 81] on span "Next" at bounding box center [69, 80] width 5 height 5
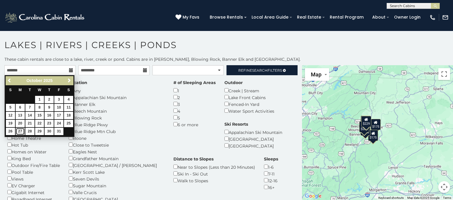
click at [18, 130] on link "27" at bounding box center [20, 131] width 9 height 7
type input "**********"
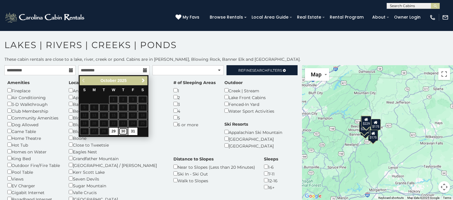
click at [123, 128] on link "30" at bounding box center [123, 131] width 9 height 7
type input "**********"
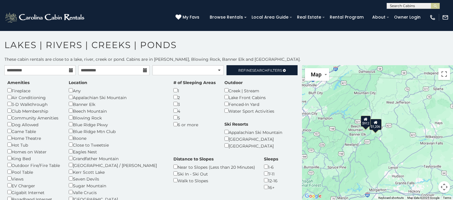
click at [279, 137] on div "Amenities Fireplace Air Conditioning 3-D Walkthrough Club Membership Community …" at bounding box center [151, 162] width 296 height 164
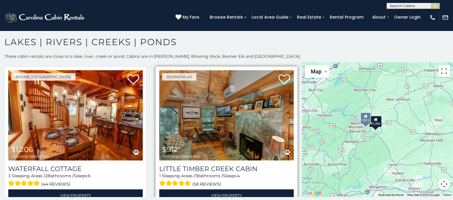
scroll to position [180, 0]
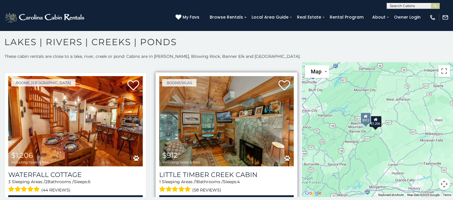
click at [190, 117] on img at bounding box center [226, 121] width 135 height 90
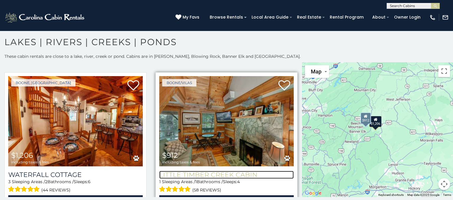
click at [236, 171] on h3 "Little Timber Creek Cabin" at bounding box center [226, 175] width 135 height 8
click at [238, 171] on h3 "Little Timber Creek Cabin" at bounding box center [226, 175] width 135 height 8
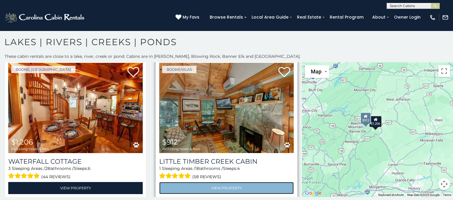
click at [236, 182] on link "View Property" at bounding box center [226, 188] width 135 height 12
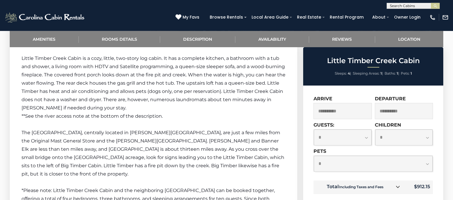
scroll to position [693, 0]
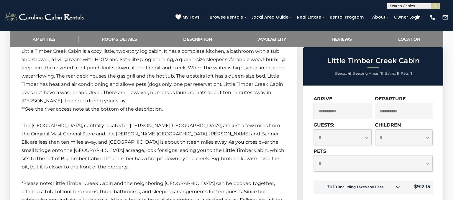
click at [398, 187] on icon at bounding box center [398, 187] width 4 height 4
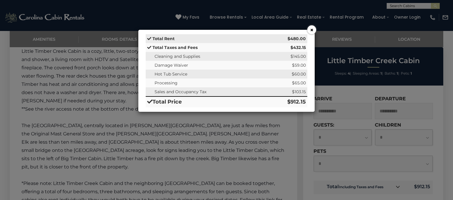
click at [314, 29] on button "×" at bounding box center [312, 29] width 9 height 9
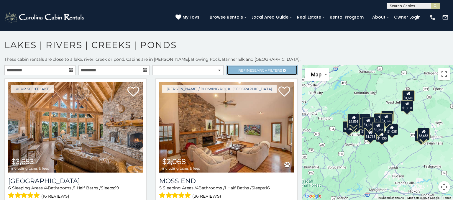
click at [285, 72] on link "Refine Search Filters" at bounding box center [262, 70] width 71 height 10
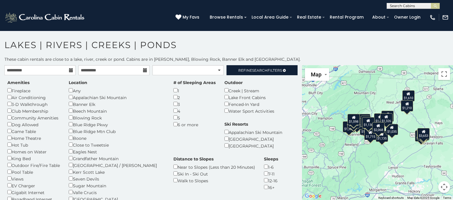
click at [237, 27] on div "[PHONE_NUMBER] My Favs Browse Rentals Local Area Guide Activities & Attractions…" at bounding box center [226, 20] width 453 height 22
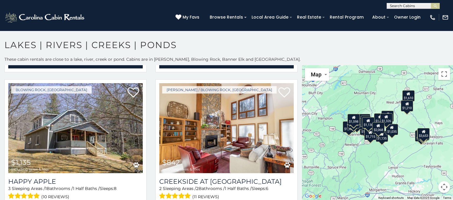
scroll to position [1199, 0]
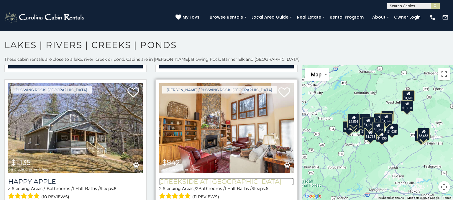
click at [240, 178] on h3 "Creekside at [GEOGRAPHIC_DATA]" at bounding box center [226, 182] width 135 height 8
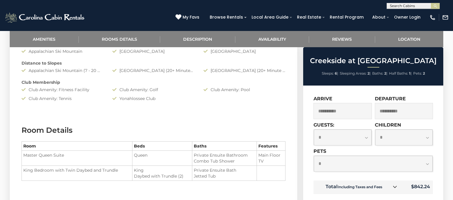
scroll to position [472, 0]
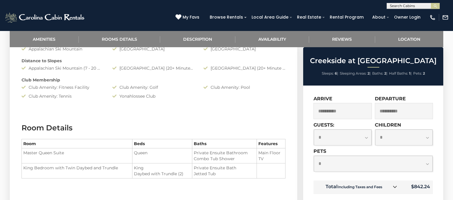
click at [397, 190] on link at bounding box center [395, 187] width 8 height 8
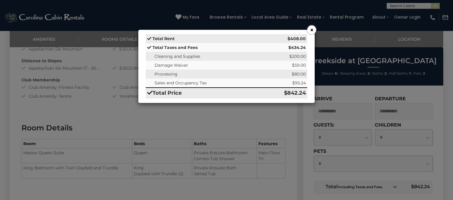
click at [312, 27] on button "×" at bounding box center [312, 29] width 9 height 9
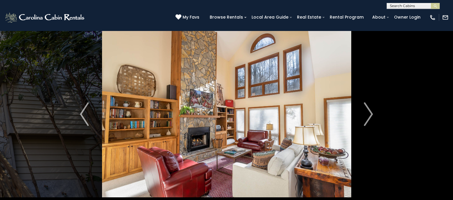
scroll to position [9, 0]
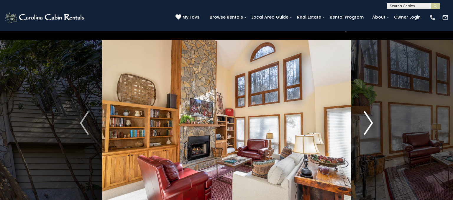
click at [367, 116] on img "Next" at bounding box center [369, 123] width 9 height 24
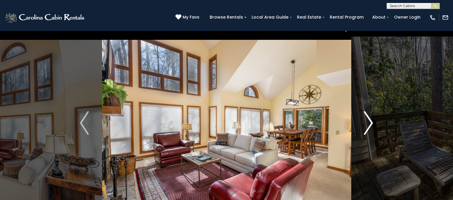
click at [362, 121] on button "Next" at bounding box center [368, 123] width 35 height 204
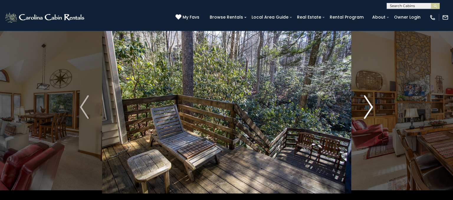
scroll to position [27, 0]
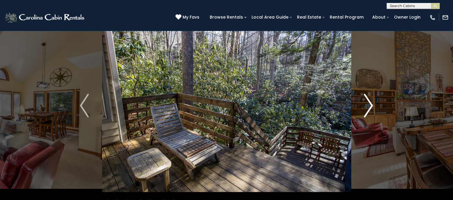
click at [370, 107] on img "Next" at bounding box center [369, 106] width 9 height 24
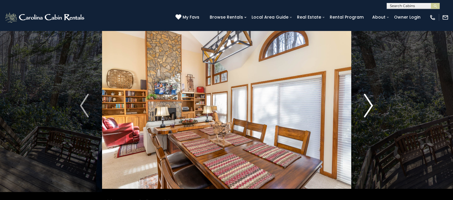
click at [363, 102] on button "Next" at bounding box center [368, 106] width 35 height 204
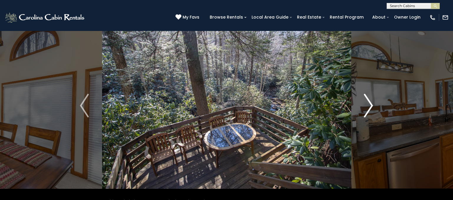
click at [368, 108] on img "Next" at bounding box center [369, 106] width 9 height 24
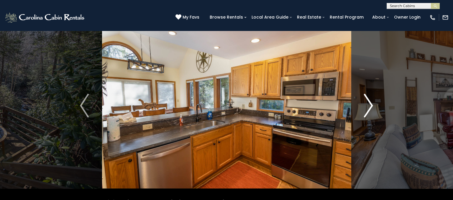
click at [363, 102] on button "Next" at bounding box center [368, 106] width 35 height 204
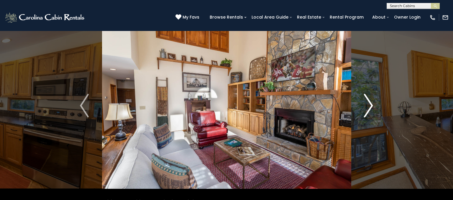
click at [368, 103] on img "Next" at bounding box center [369, 106] width 9 height 24
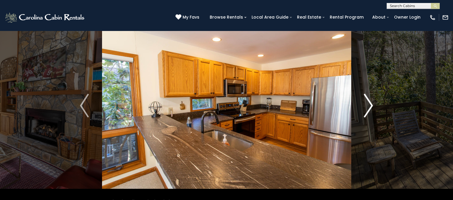
click at [364, 107] on button "Next" at bounding box center [368, 106] width 35 height 204
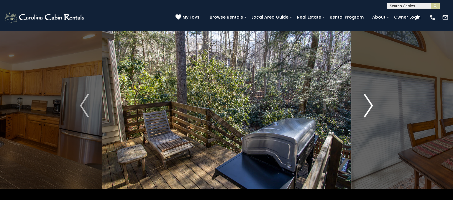
click at [367, 101] on img "Next" at bounding box center [369, 106] width 9 height 24
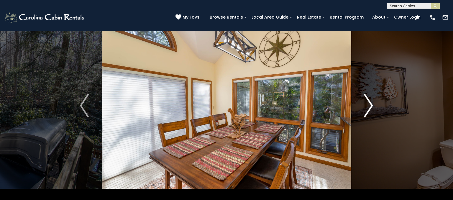
click at [362, 103] on button "Next" at bounding box center [368, 106] width 35 height 204
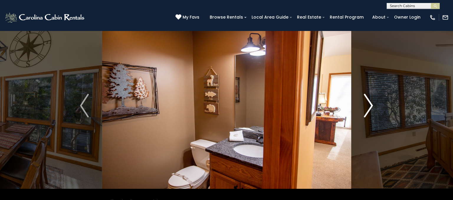
click at [366, 105] on img "Next" at bounding box center [369, 106] width 9 height 24
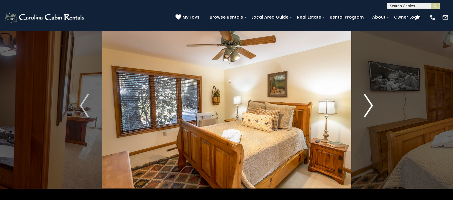
click at [367, 102] on img "Next" at bounding box center [369, 106] width 9 height 24
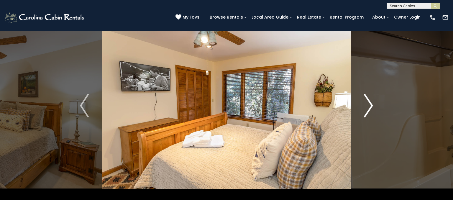
click at [368, 103] on img "Next" at bounding box center [369, 106] width 9 height 24
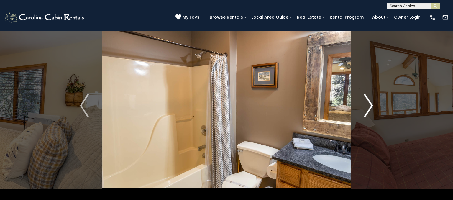
click at [366, 100] on img "Next" at bounding box center [369, 106] width 9 height 24
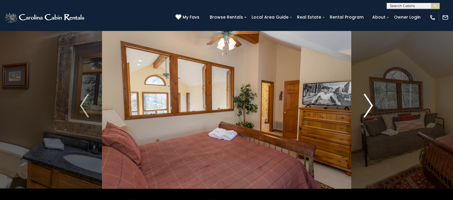
click at [368, 104] on img "Next" at bounding box center [369, 106] width 9 height 24
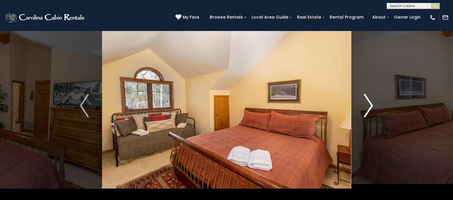
click at [367, 104] on img "Next" at bounding box center [369, 106] width 9 height 24
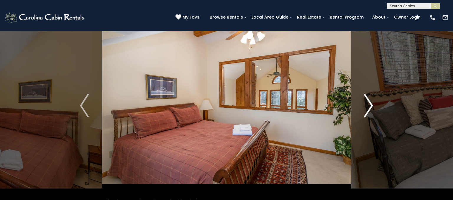
click at [364, 98] on button "Next" at bounding box center [368, 106] width 35 height 204
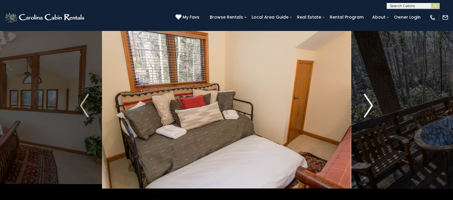
click at [365, 100] on img "Next" at bounding box center [369, 106] width 9 height 24
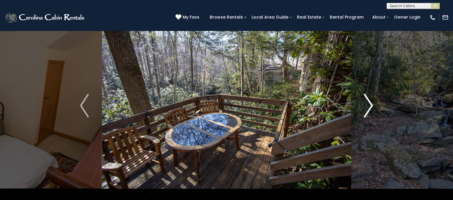
click at [362, 101] on button "Next" at bounding box center [368, 106] width 35 height 204
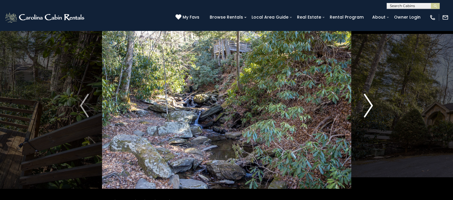
click at [365, 106] on img "Next" at bounding box center [369, 106] width 9 height 24
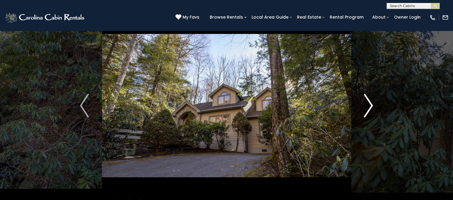
click at [363, 99] on button "Next" at bounding box center [368, 106] width 35 height 204
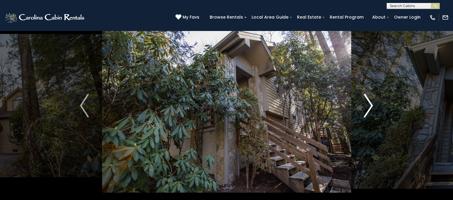
click at [365, 105] on img "Next" at bounding box center [369, 106] width 9 height 24
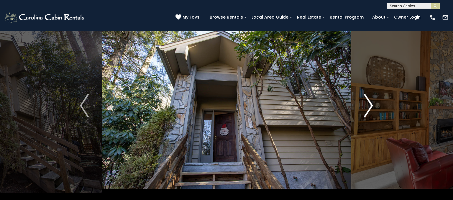
click at [365, 107] on img "Next" at bounding box center [369, 106] width 9 height 24
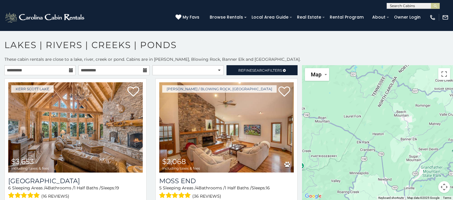
scroll to position [1199, 0]
